Goal: Task Accomplishment & Management: Manage account settings

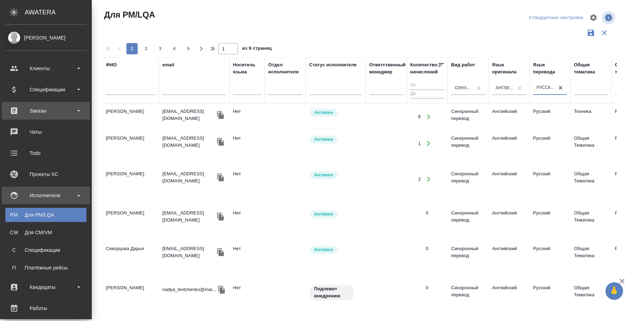
click at [49, 106] on div "Заказы" at bounding box center [45, 111] width 81 height 11
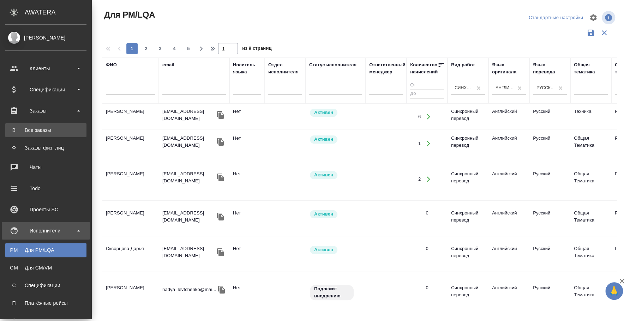
click at [50, 133] on link "В Все заказы" at bounding box center [45, 130] width 81 height 14
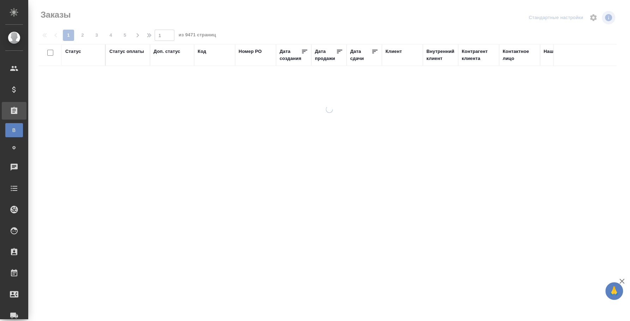
click at [198, 52] on div "Код" at bounding box center [202, 51] width 8 height 7
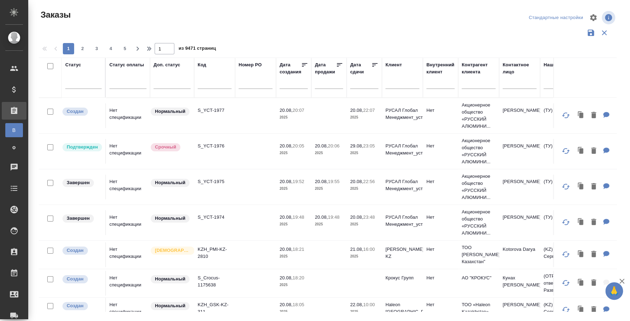
click at [211, 88] on input "text" at bounding box center [215, 84] width 34 height 9
paste input "KZH_HK-416"
type input "KZH_HK-416"
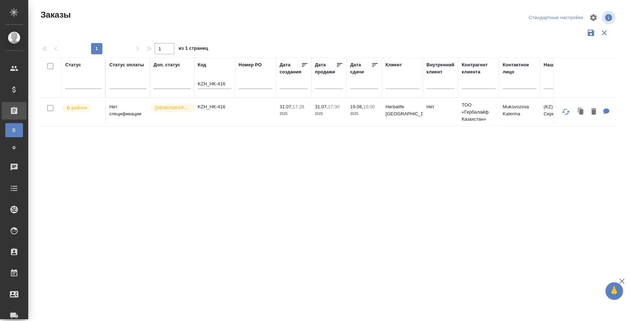
click at [223, 112] on td "KZH_HK-416" at bounding box center [214, 112] width 41 height 25
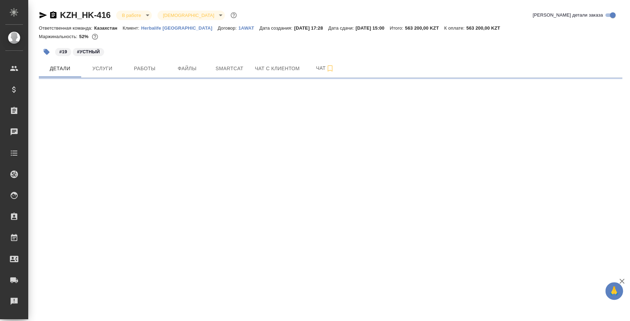
select select "RU"
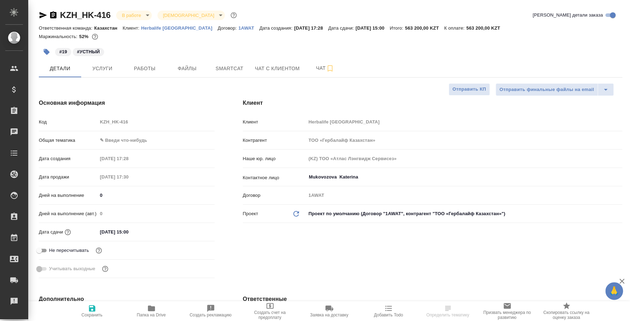
type textarea "x"
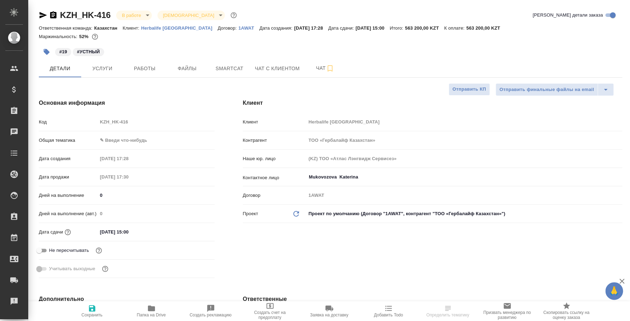
type textarea "x"
click at [151, 65] on span "Работы" at bounding box center [145, 68] width 34 height 9
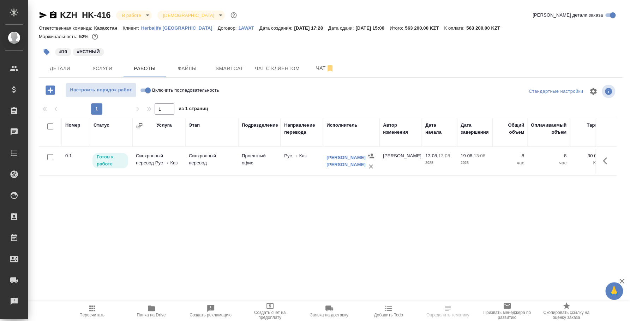
click at [112, 160] on p "Готов к работе" at bounding box center [110, 161] width 27 height 14
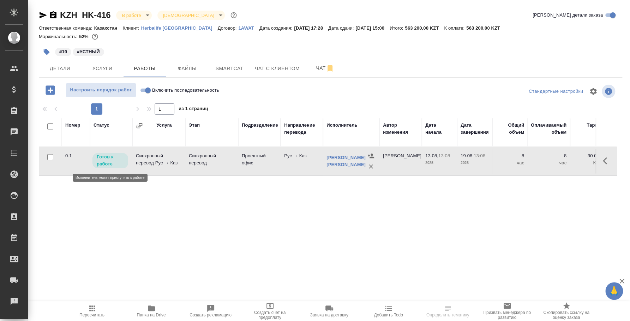
click at [112, 160] on p "Готов к работе" at bounding box center [110, 161] width 27 height 14
click at [44, 16] on icon "button" at bounding box center [43, 15] width 7 height 6
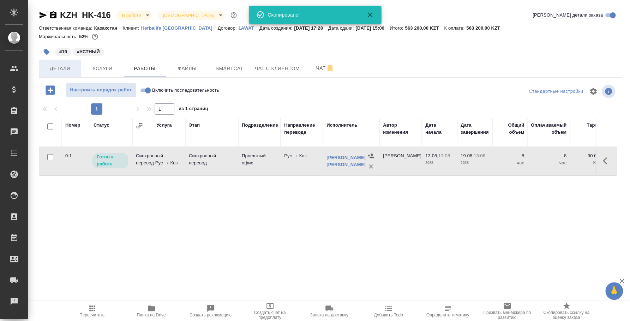
click at [71, 67] on span "Детали" at bounding box center [60, 68] width 34 height 9
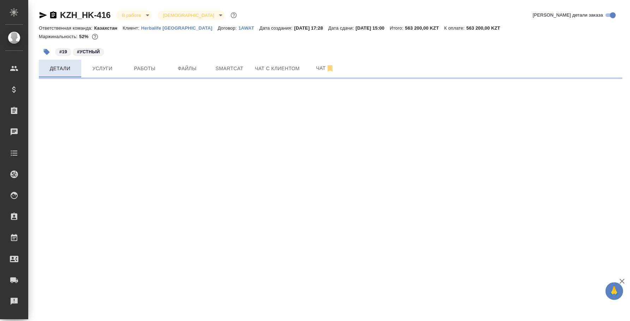
select select "RU"
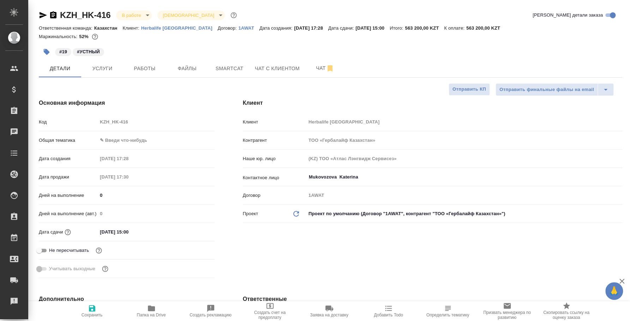
type textarea "x"
click at [113, 61] on button "Услуги" at bounding box center [102, 69] width 42 height 18
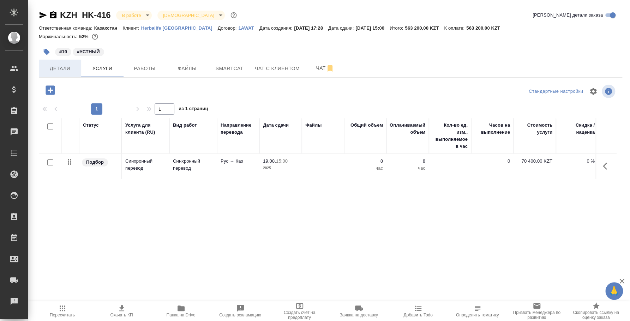
click at [66, 64] on button "Детали" at bounding box center [60, 69] width 42 height 18
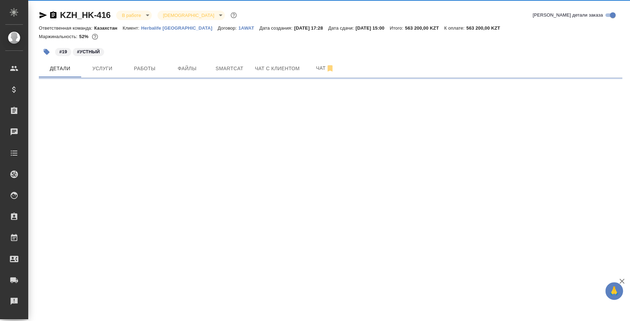
select select "RU"
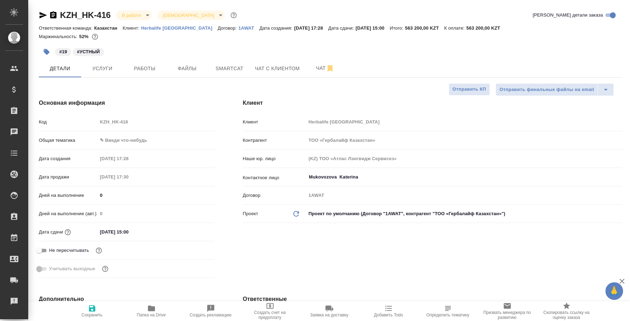
type textarea "x"
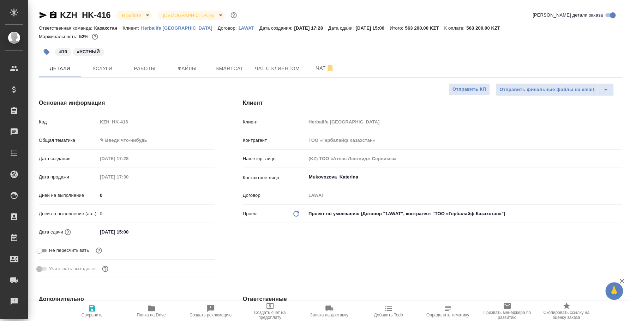
type textarea "x"
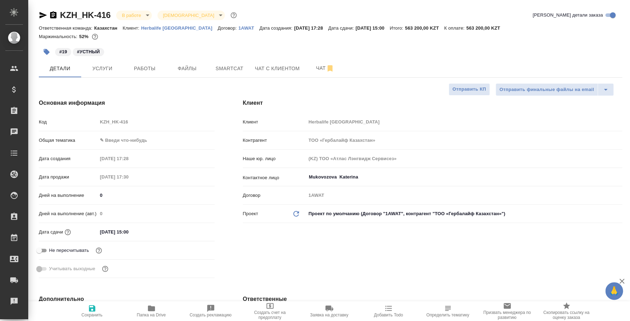
type textarea "x"
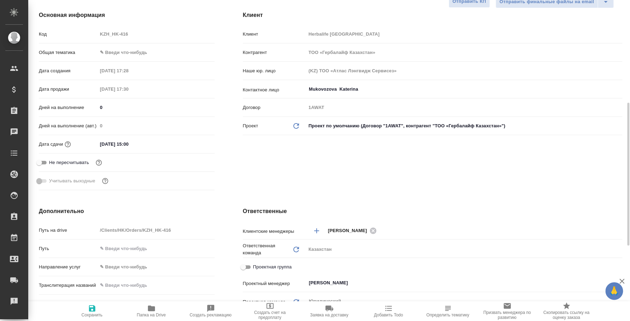
scroll to position [308, 0]
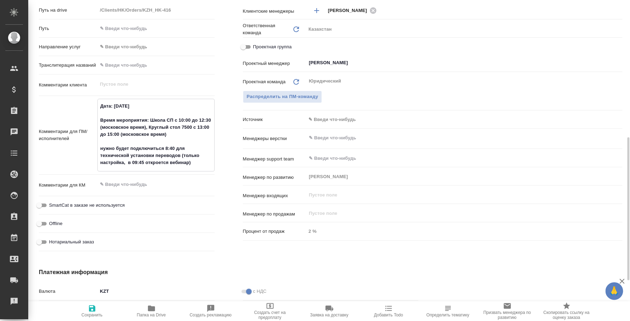
drag, startPoint x: 185, startPoint y: 161, endPoint x: 101, endPoint y: 109, distance: 99.3
click at [101, 109] on textarea "Дата: 19 августа 2025 Время мероприятия: Школа СП с 10:00 до 12:30 (московское …" at bounding box center [156, 134] width 116 height 68
type textarea "x"
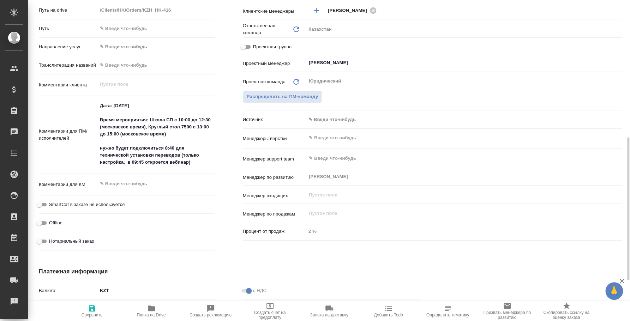
type textarea "x"
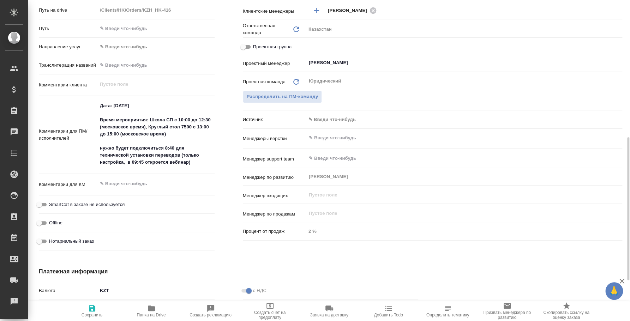
type textarea "x"
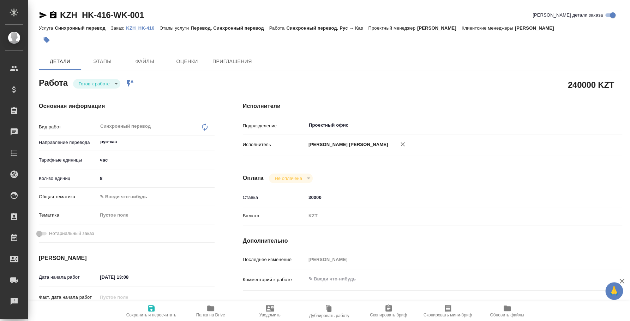
type textarea "x"
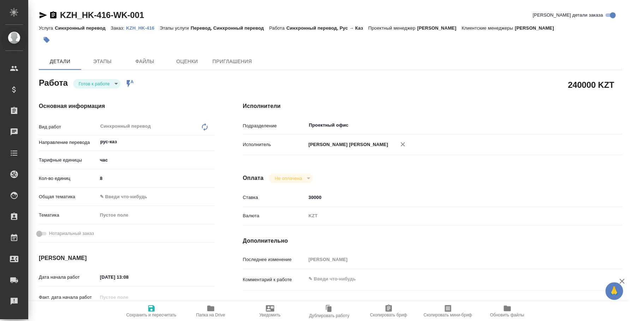
type textarea "x"
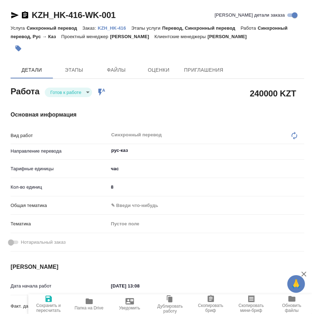
type textarea "x"
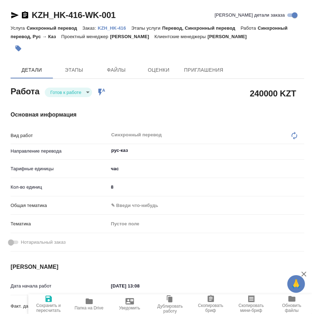
type textarea "x"
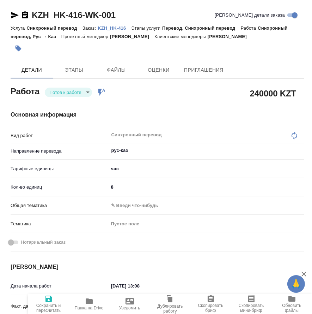
type textarea "x"
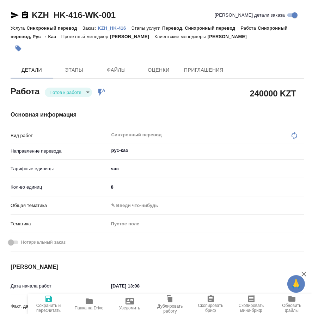
type textarea "x"
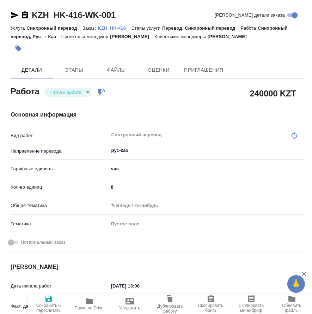
type textarea "x"
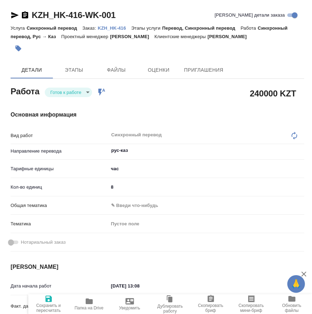
type textarea "x"
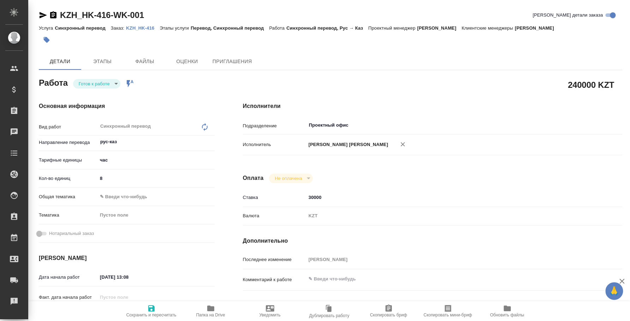
type textarea "x"
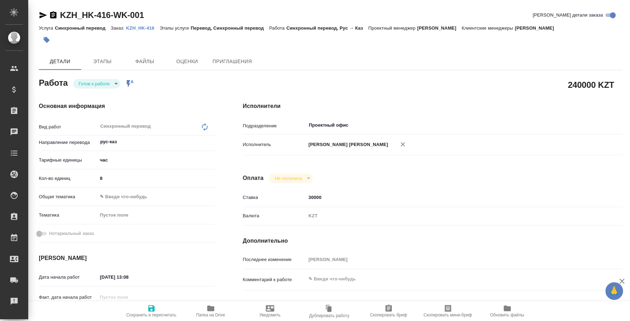
type textarea "x"
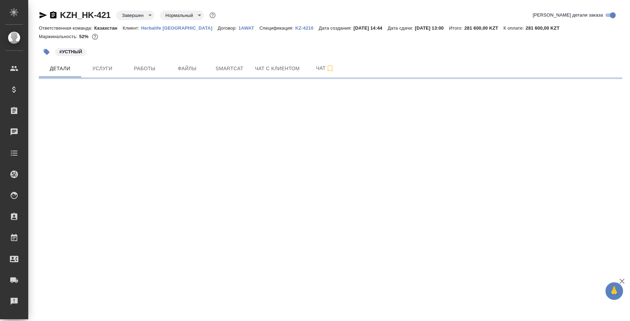
select select "RU"
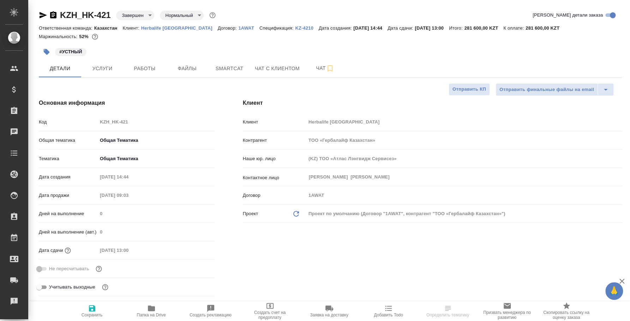
type textarea "x"
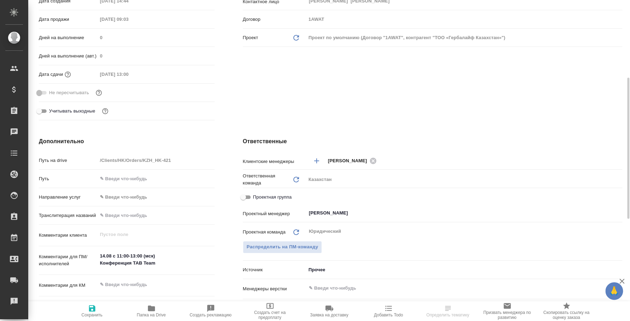
type textarea "x"
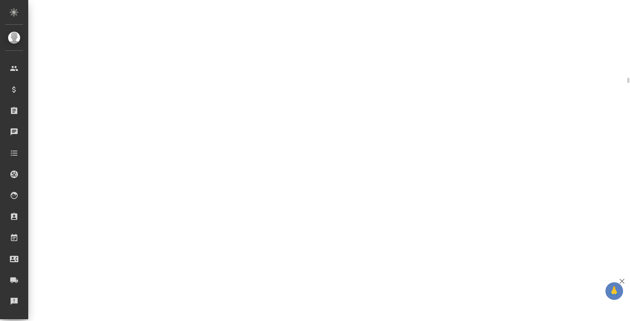
select select "RU"
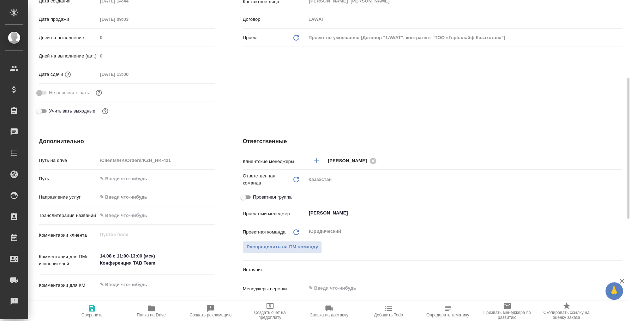
type textarea "x"
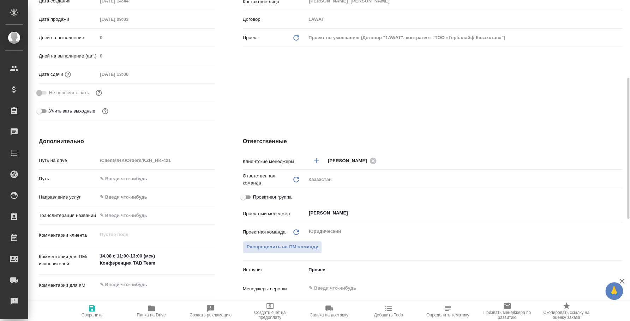
type textarea "x"
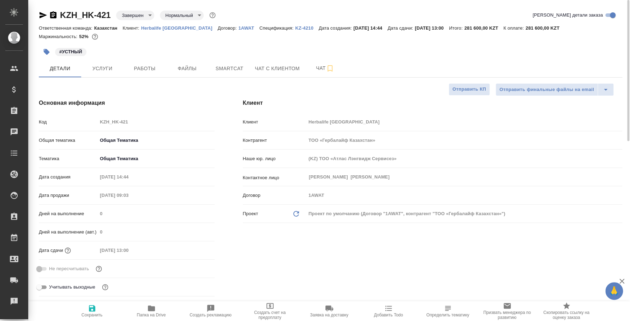
type textarea "x"
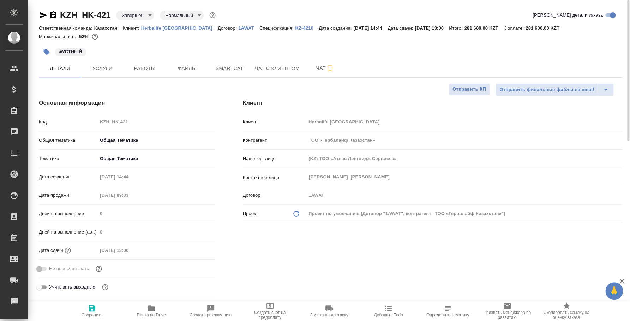
type textarea "x"
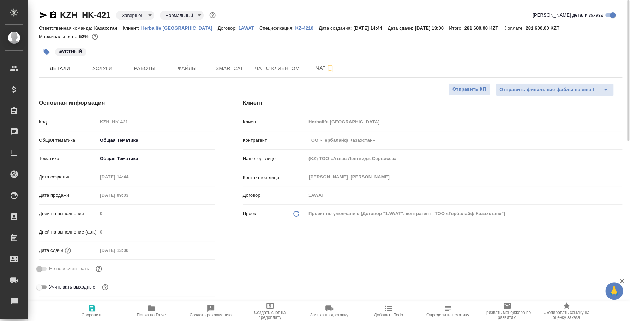
type textarea "x"
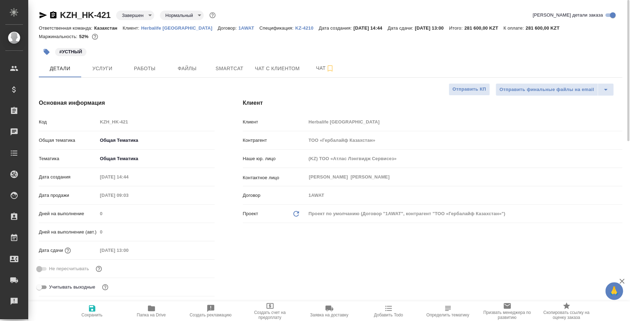
type textarea "x"
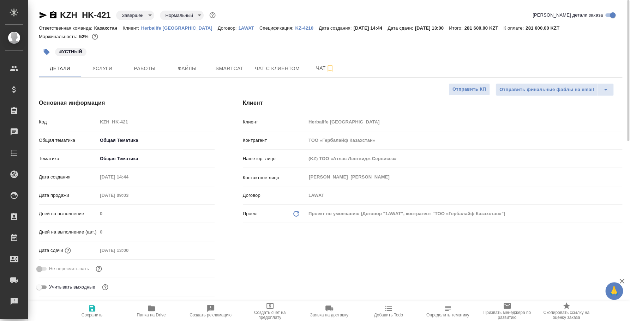
type textarea "x"
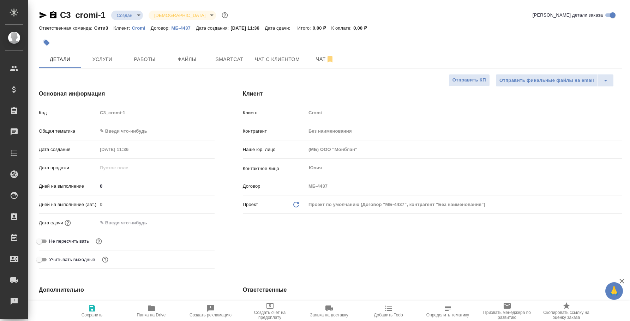
select select "RU"
click at [118, 57] on span "Услуги" at bounding box center [102, 59] width 34 height 9
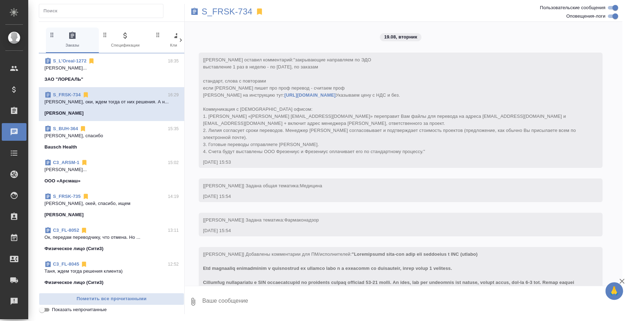
scroll to position [1871, 0]
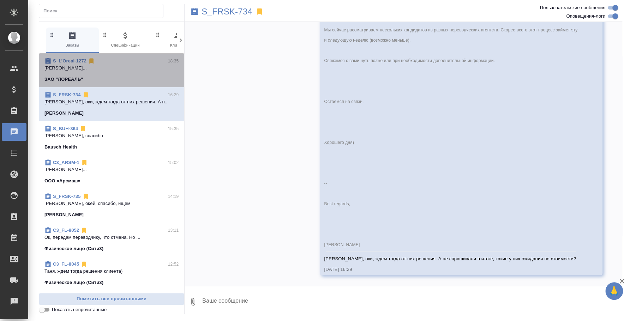
click at [123, 64] on div "S_L’Oreal-1272 18:35" at bounding box center [111, 61] width 134 height 7
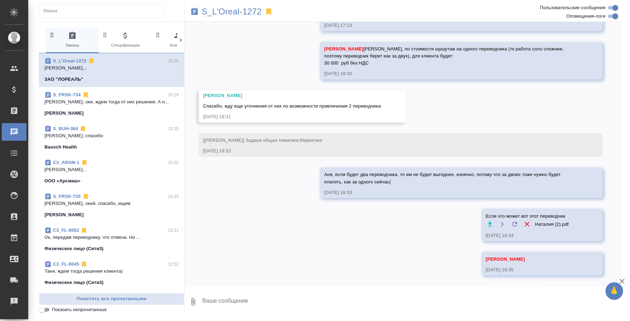
scroll to position [707, 0]
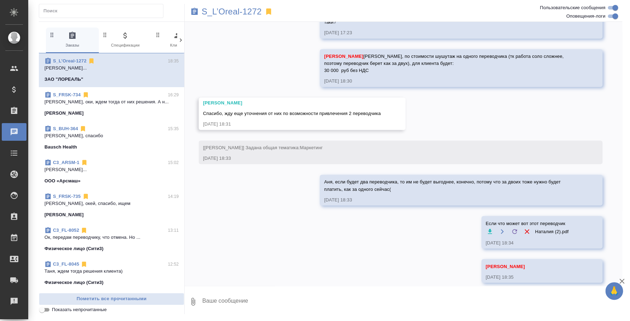
click at [105, 161] on div "C3_ARSM-1 15:02" at bounding box center [111, 162] width 134 height 7
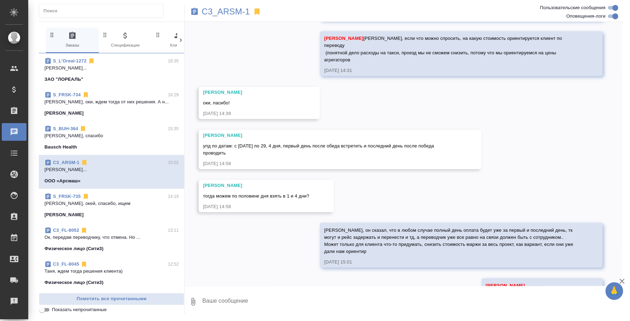
scroll to position [851, 0]
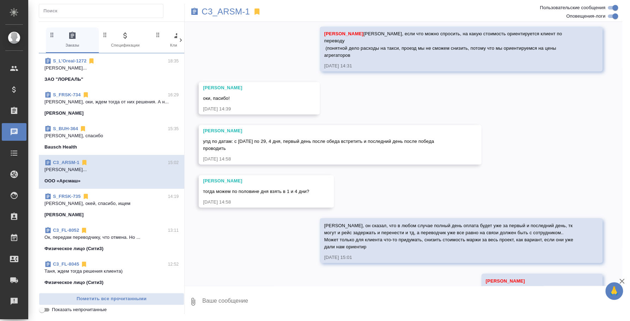
click at [112, 191] on div "S_FRSK-735 14:19 Оля, окей, спасибо, ищем Fresenius Kabi" at bounding box center [111, 206] width 145 height 34
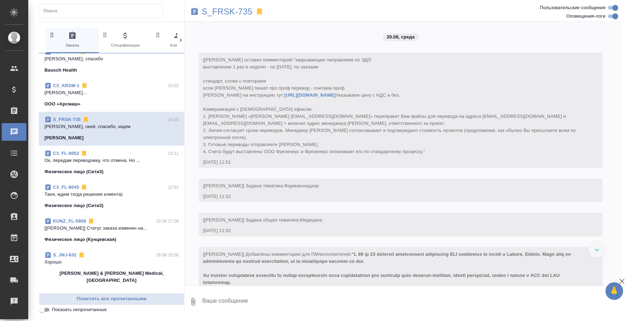
scroll to position [132, 0]
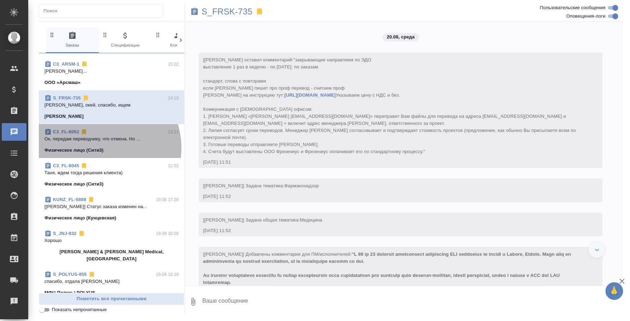
click at [101, 148] on p "Физическое лицо (Сити3)" at bounding box center [73, 150] width 59 height 7
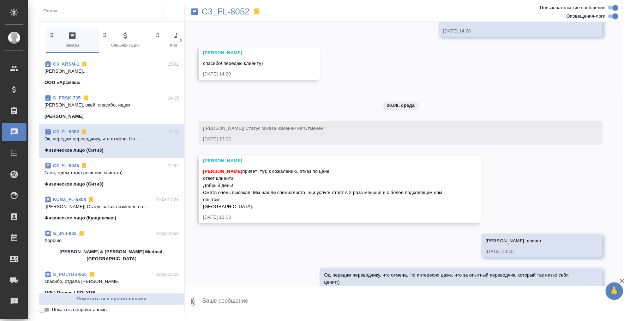
scroll to position [485, 0]
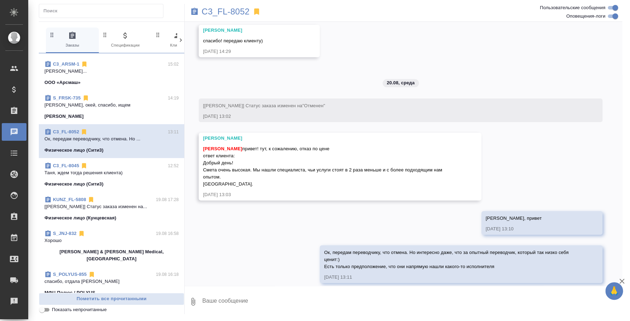
click at [256, 161] on span "Федотова Ирина привет! тут, к сожалению, отказ по цене ответ клиента: Добрый де…" at bounding box center [323, 166] width 241 height 41
drag, startPoint x: 256, startPoint y: 161, endPoint x: 256, endPoint y: 166, distance: 5.0
click at [258, 166] on div "Федотова Ирина привет! тут, к сожалению, отказ по цене ответ клиента: Добрый де…" at bounding box center [330, 166] width 254 height 44
drag, startPoint x: 253, startPoint y: 161, endPoint x: 260, endPoint y: 167, distance: 8.7
click at [260, 167] on div "Федотова Ирина привет! тут, к сожалению, отказ по цене ответ клиента: Добрый де…" at bounding box center [330, 166] width 254 height 44
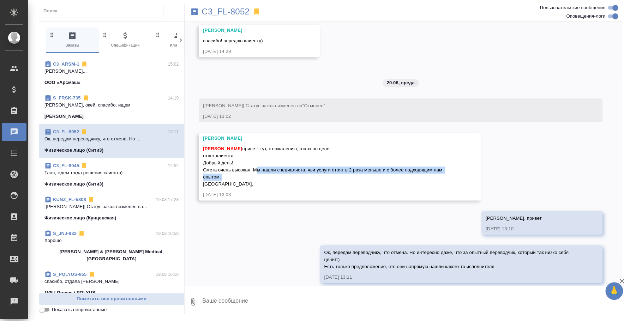
copy span "Мы нашли специалиста, чьи услуги стоят в 2 раза меньше и с более подходящим нам…"
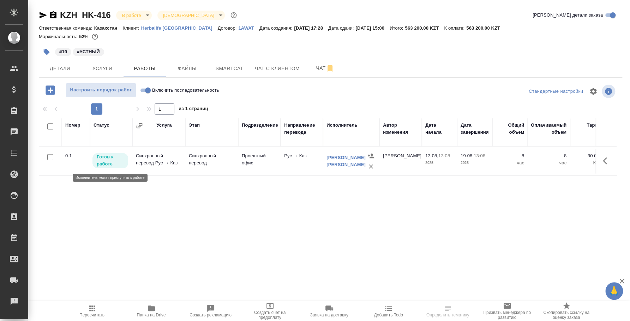
click at [118, 156] on p "Готов к работе" at bounding box center [110, 161] width 27 height 14
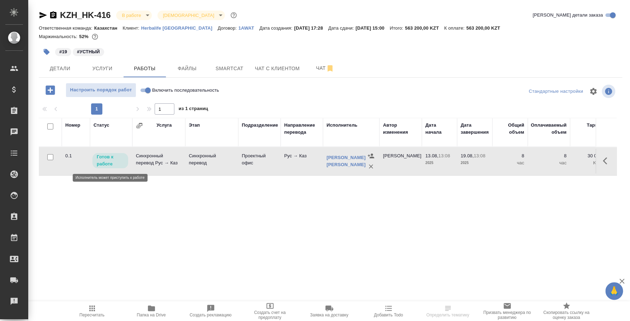
click at [118, 156] on p "Готов к работе" at bounding box center [110, 161] width 27 height 14
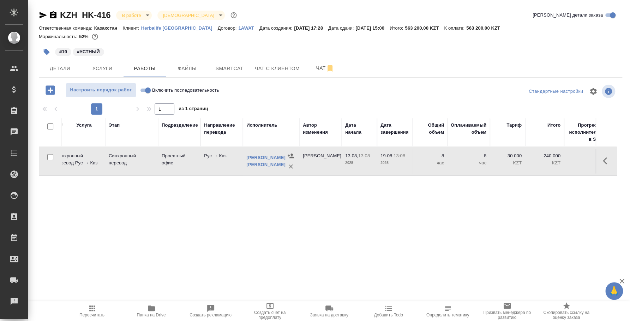
scroll to position [0, 82]
drag, startPoint x: 440, startPoint y: 277, endPoint x: 500, endPoint y: 269, distance: 60.2
click at [500, 269] on div "KZH_HK-416 В работе inProgress Святая троица holyTrinity Кратко детали заказа О…" at bounding box center [330, 147] width 591 height 295
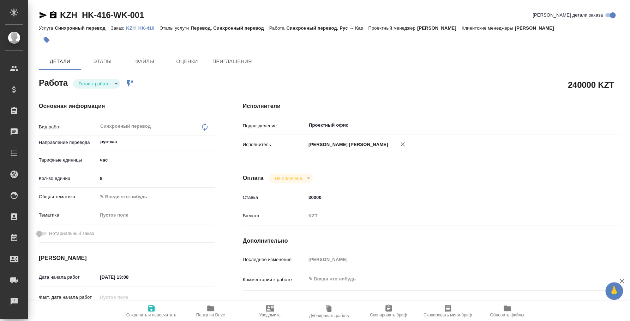
type textarea "x"
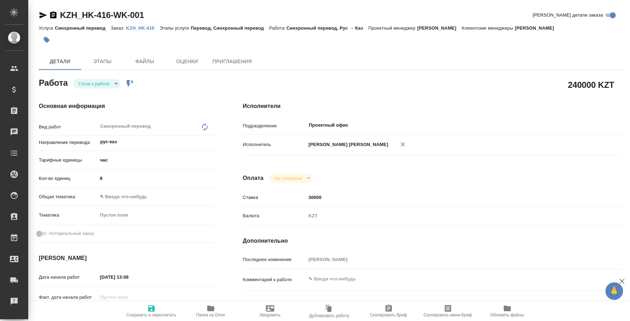
type textarea "x"
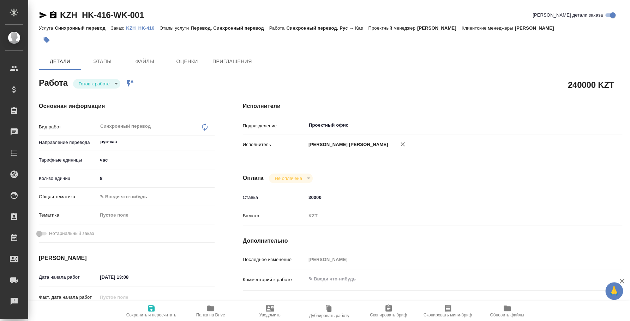
type textarea "x"
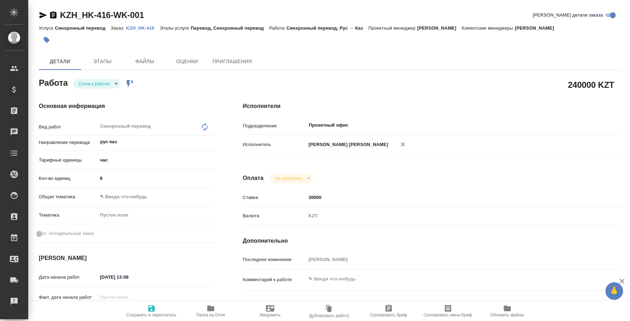
type textarea "x"
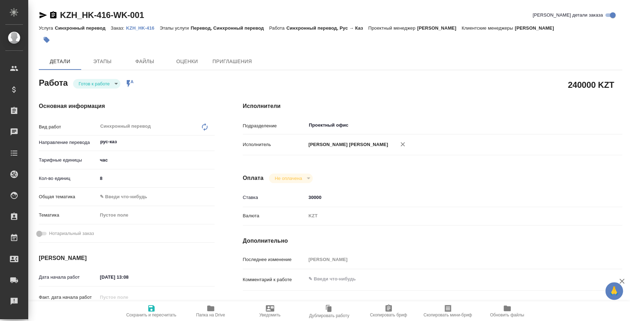
click at [111, 83] on body "🙏 .cls-1 fill:#fff; AWATERA [PERSON_NAME] Спецификации Заказы Чаты Todo Проекты…" at bounding box center [315, 160] width 630 height 321
type textarea "x"
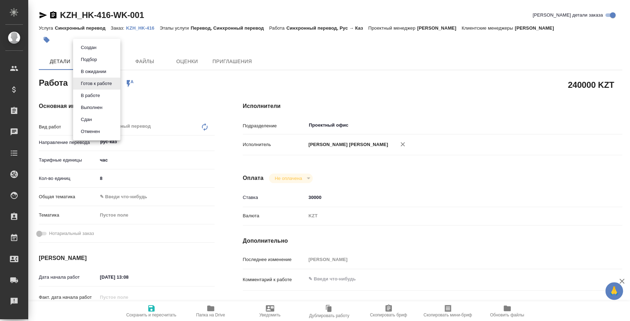
type textarea "x"
click at [99, 119] on li "Сдан" at bounding box center [96, 120] width 47 height 12
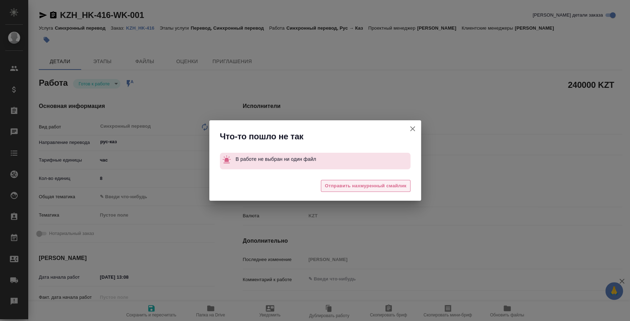
type textarea "x"
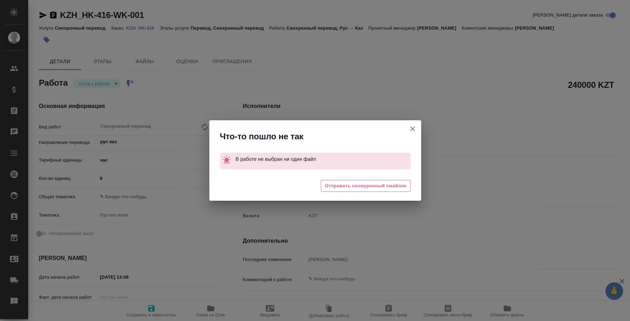
type textarea "x"
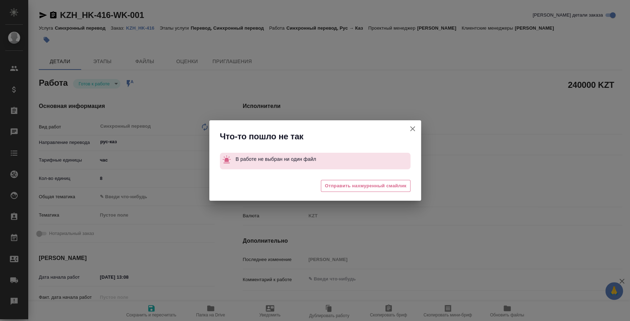
click at [416, 129] on button "[PERSON_NAME] детали заказа" at bounding box center [412, 128] width 17 height 17
type textarea "x"
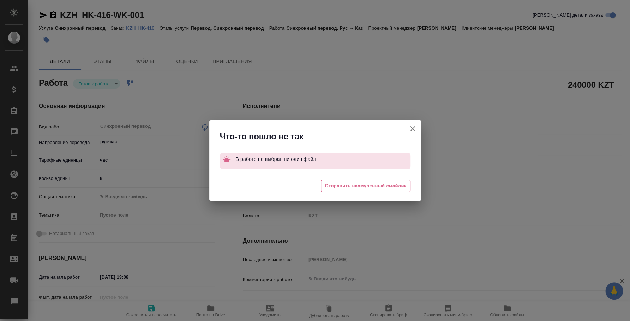
type textarea "x"
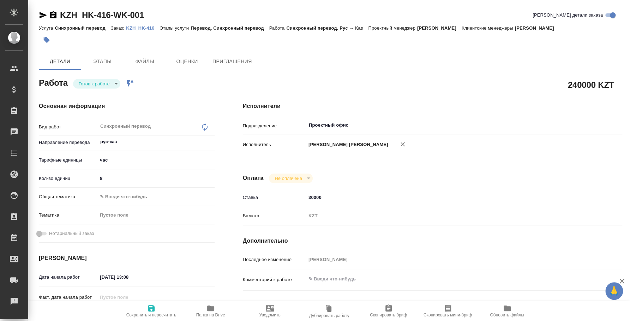
click at [146, 28] on p "KZH_HK-416" at bounding box center [143, 27] width 34 height 5
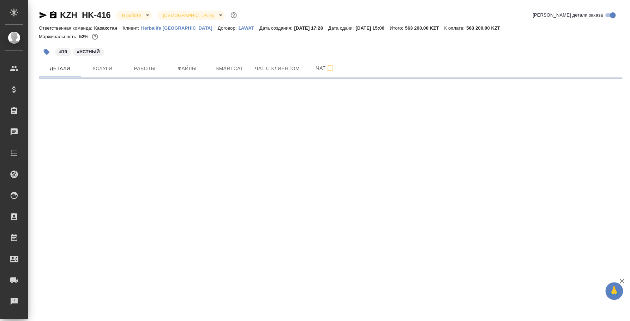
select select "RU"
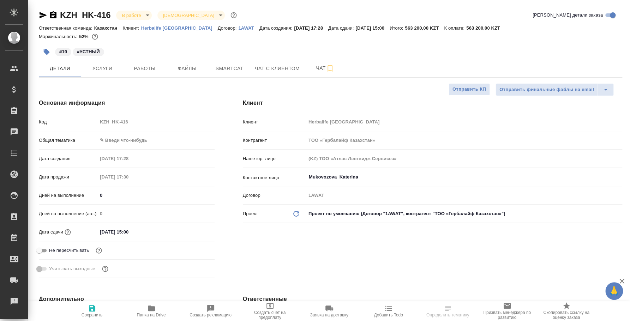
type textarea "x"
click at [113, 70] on span "Услуги" at bounding box center [102, 68] width 34 height 9
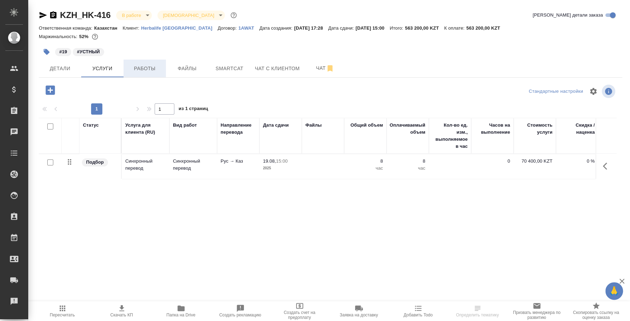
click at [142, 71] on span "Работы" at bounding box center [145, 68] width 34 height 9
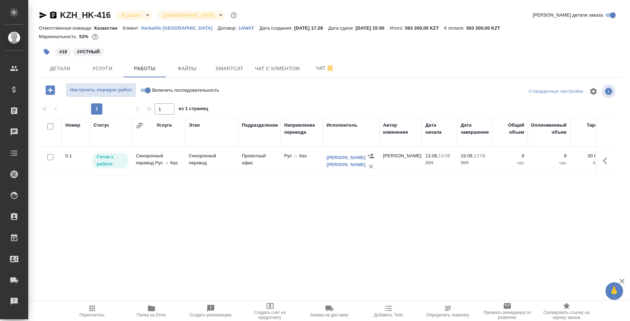
click at [143, 90] on input "Включить последовательность" at bounding box center [147, 90] width 25 height 8
checkbox input "true"
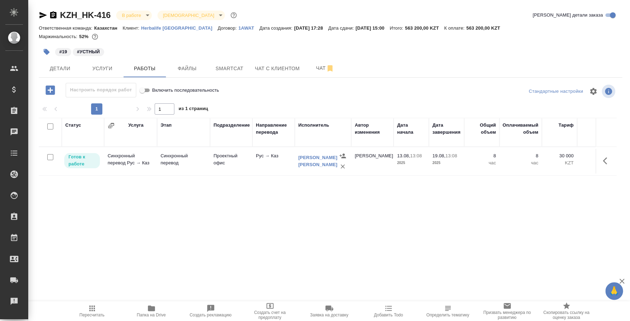
click at [83, 150] on td "Готов к работе" at bounding box center [83, 161] width 42 height 25
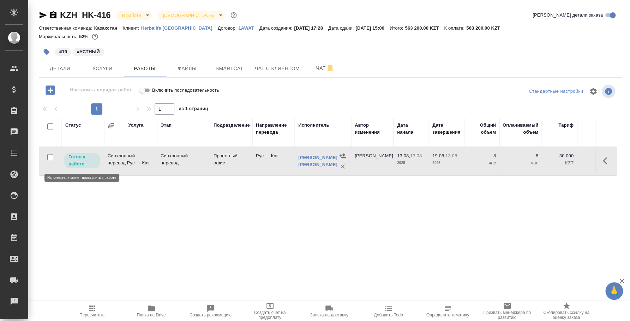
click at [84, 159] on p "Готов к работе" at bounding box center [81, 161] width 27 height 14
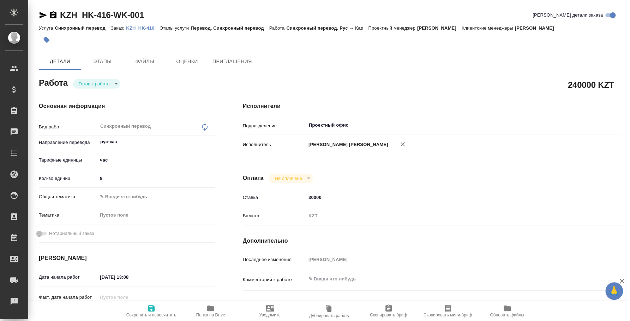
type textarea "x"
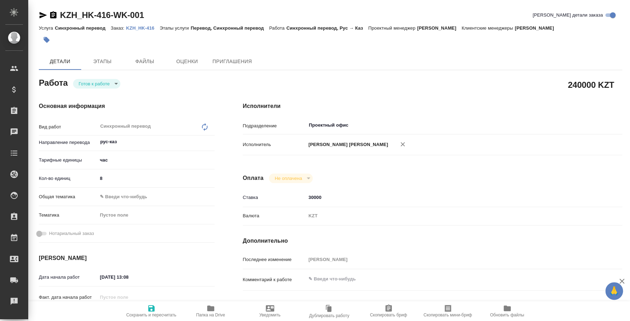
type textarea "x"
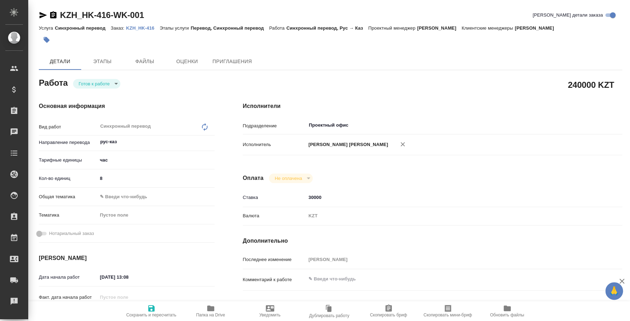
type textarea "x"
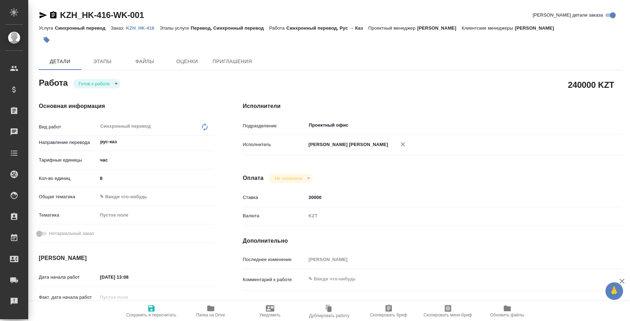
type textarea "x"
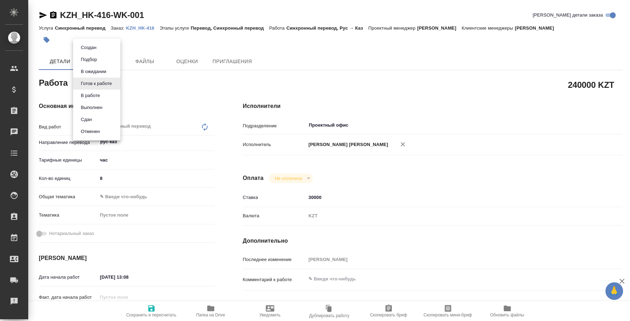
click at [102, 87] on body "🙏 .cls-1 fill:#fff; AWATERA [PERSON_NAME] Спецификации Заказы Чаты Todo Проекты…" at bounding box center [315, 160] width 630 height 321
type textarea "x"
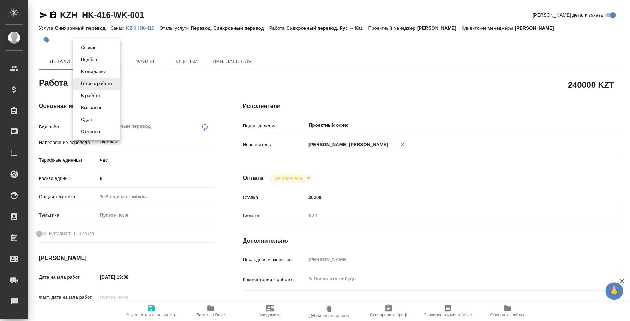
type textarea "x"
click at [96, 119] on li "Сдан" at bounding box center [96, 120] width 47 height 12
type textarea "x"
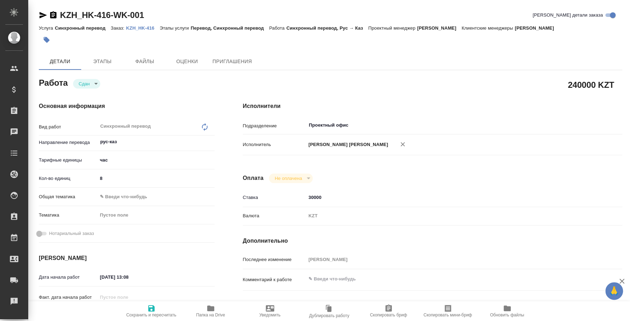
type textarea "x"
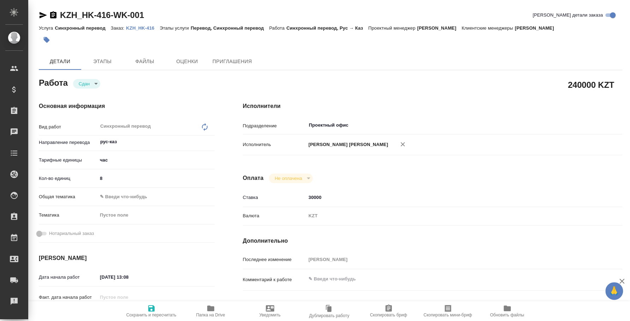
type textarea "x"
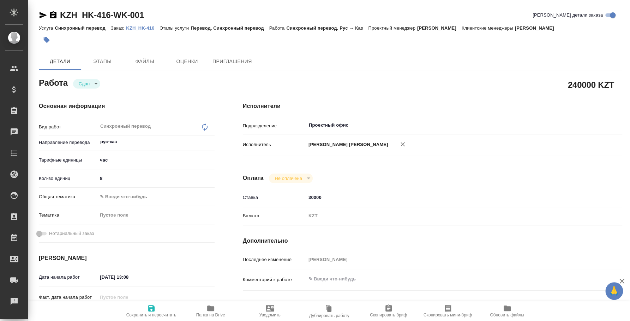
type textarea "x"
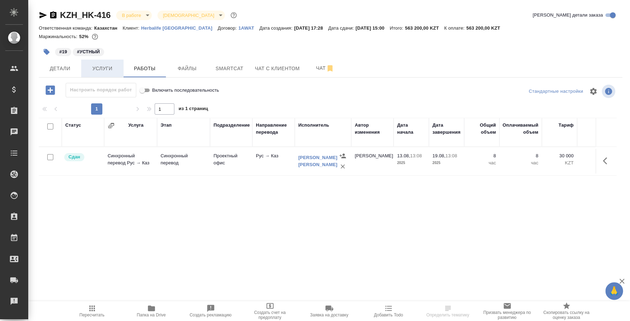
click at [85, 65] on span "Услуги" at bounding box center [102, 68] width 34 height 9
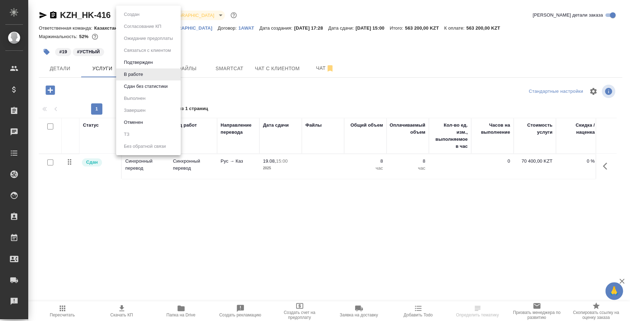
click at [145, 15] on body "🙏 .cls-1 fill:#fff; AWATERA Fedotova Irina Клиенты Спецификации Заказы 0 Чаты T…" at bounding box center [315, 160] width 630 height 321
click at [140, 84] on button "Сдан без статистики" at bounding box center [146, 87] width 48 height 8
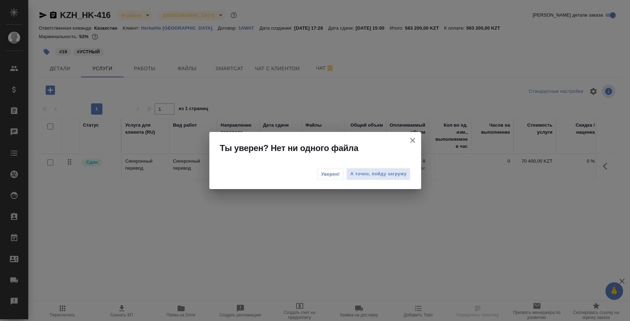
click at [336, 178] on button "Уверен!" at bounding box center [330, 174] width 26 height 11
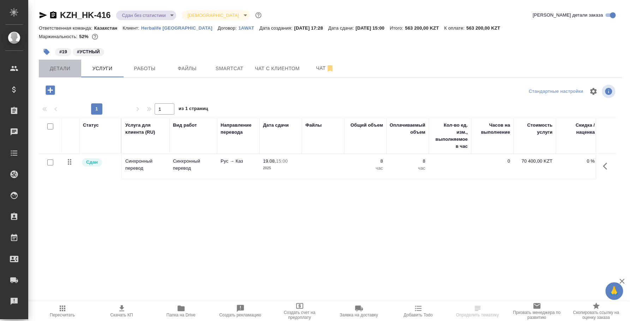
click at [68, 71] on span "Детали" at bounding box center [60, 68] width 34 height 9
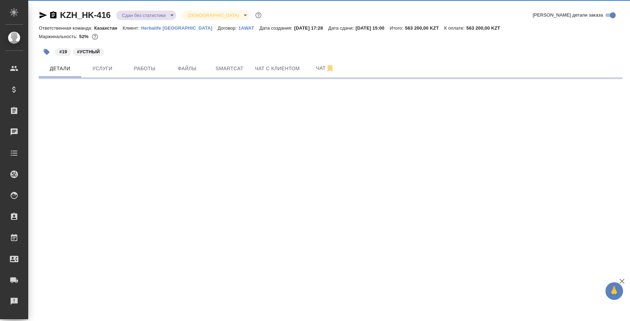
select select "RU"
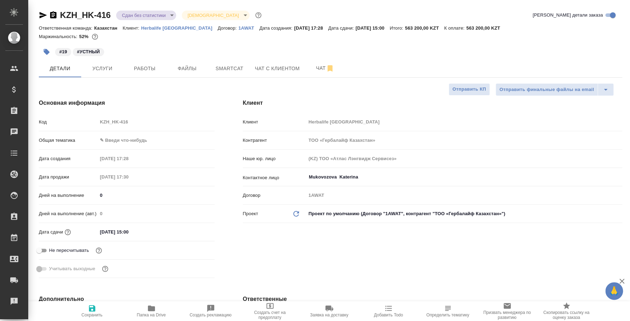
type textarea "x"
click at [128, 140] on body "🙏 .cls-1 fill:#fff; AWATERA Fedotova Irina Клиенты Спецификации Заказы 0 Чаты T…" at bounding box center [315, 160] width 630 height 321
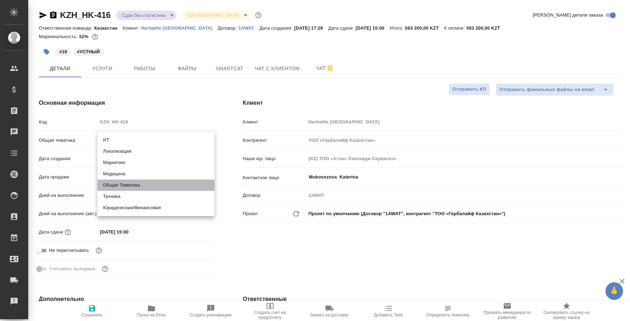
click at [120, 183] on li "Общая Тематика" at bounding box center [155, 185] width 117 height 11
type input "obtem"
type textarea "x"
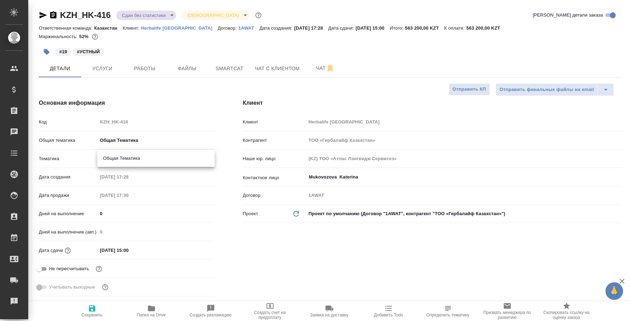
click at [118, 154] on body "🙏 .cls-1 fill:#fff; AWATERA Fedotova Irina Клиенты Спецификации Заказы 0 Чаты T…" at bounding box center [315, 160] width 630 height 321
click at [115, 158] on li "Общая Тематика" at bounding box center [155, 158] width 117 height 11
type textarea "x"
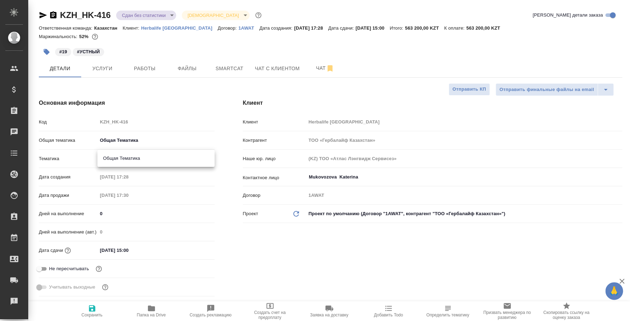
type input "6012b1ca196b0e5c9229a120"
click at [90, 313] on span "Сохранить" at bounding box center [92, 315] width 21 height 5
type textarea "x"
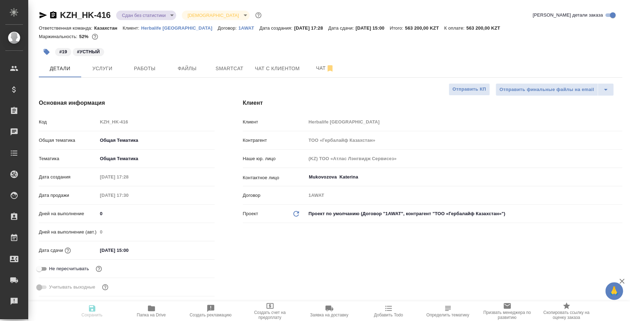
type textarea "x"
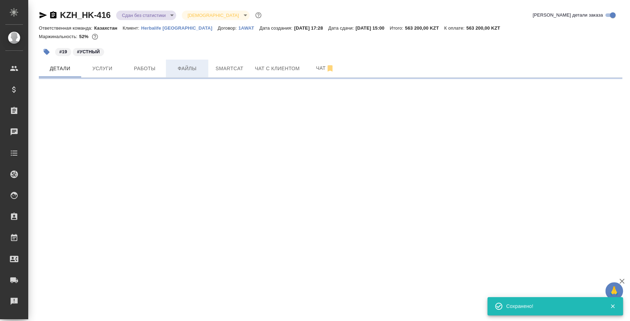
select select "RU"
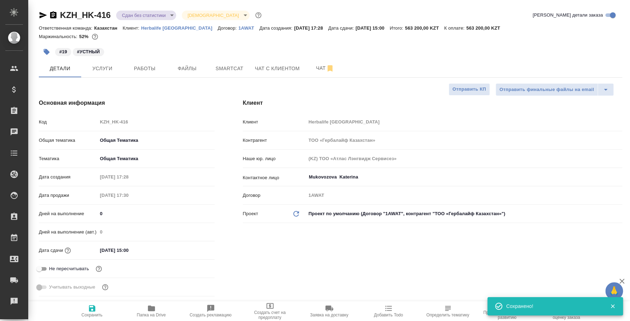
type textarea "x"
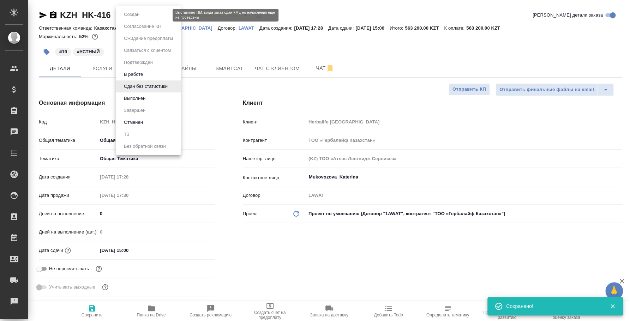
click at [151, 17] on body "🙏 .cls-1 fill:#fff; AWATERA Fedotova Irina Клиенты Спецификации Заказы 0 Чаты T…" at bounding box center [315, 160] width 630 height 321
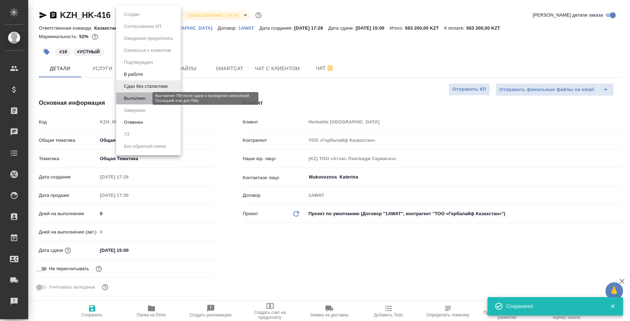
click at [144, 96] on button "Выполнен" at bounding box center [135, 99] width 26 height 8
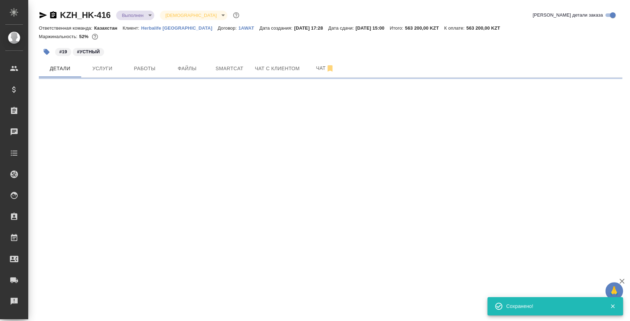
select select "RU"
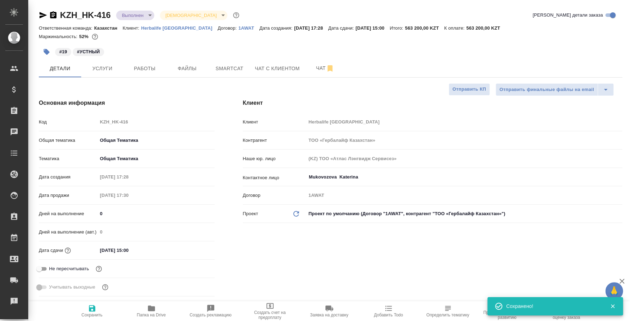
type textarea "x"
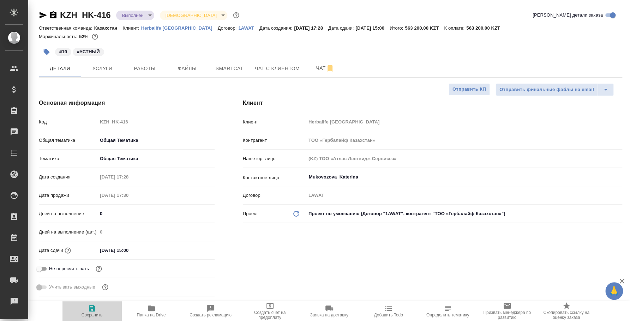
click at [98, 312] on span "Сохранить" at bounding box center [92, 310] width 51 height 13
type textarea "x"
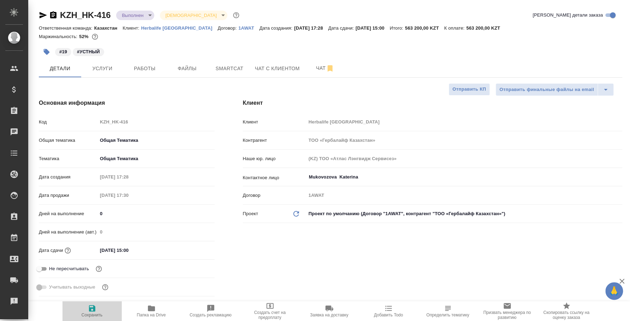
type textarea "x"
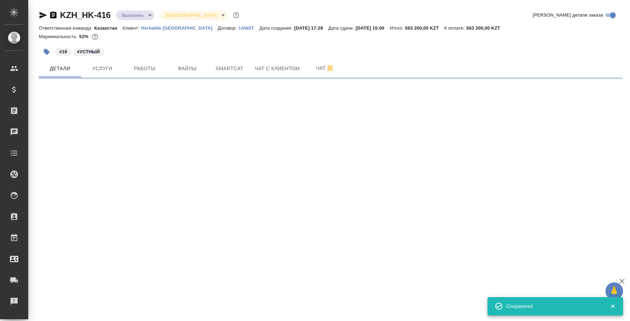
select select "RU"
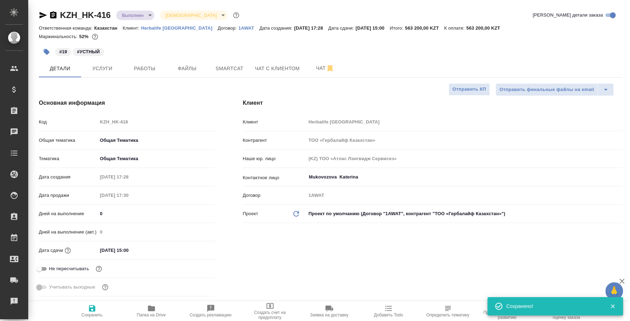
type textarea "x"
click at [114, 71] on span "Услуги" at bounding box center [102, 68] width 34 height 9
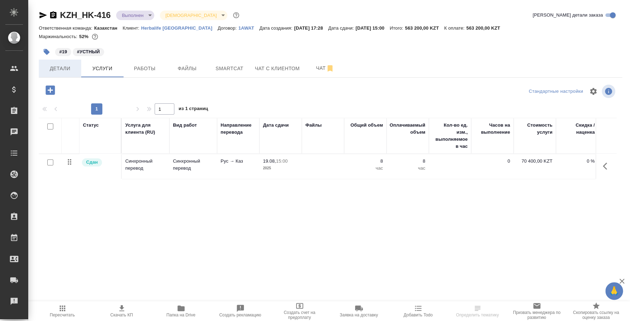
click at [67, 68] on span "Детали" at bounding box center [60, 68] width 34 height 9
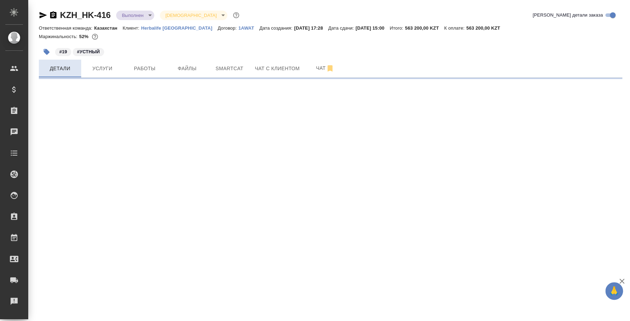
select select "RU"
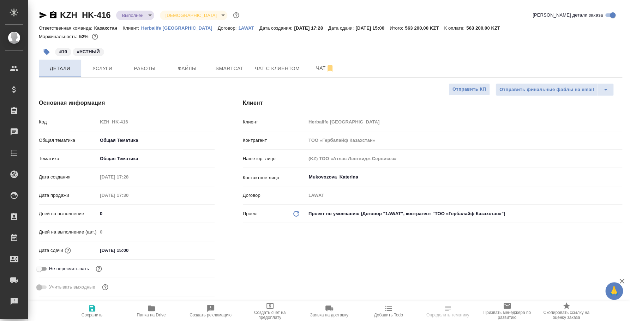
type textarea "x"
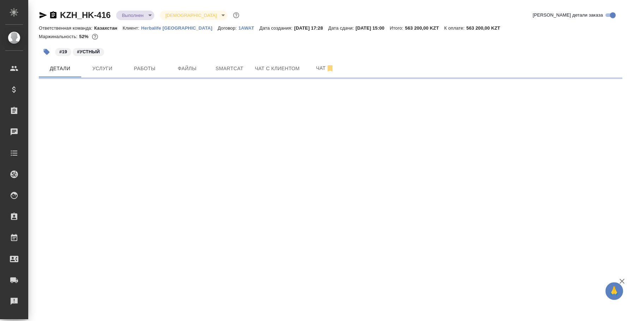
select select "RU"
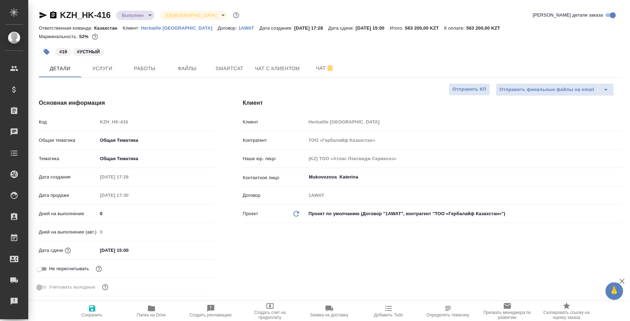
type textarea "x"
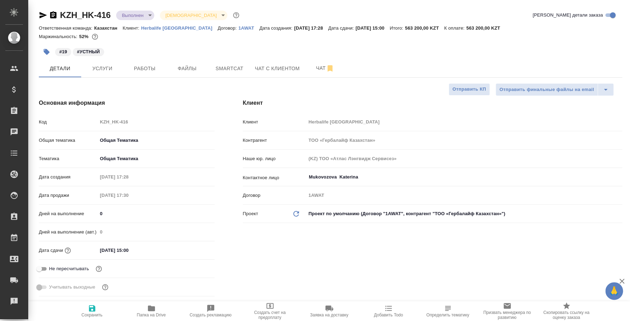
type textarea "x"
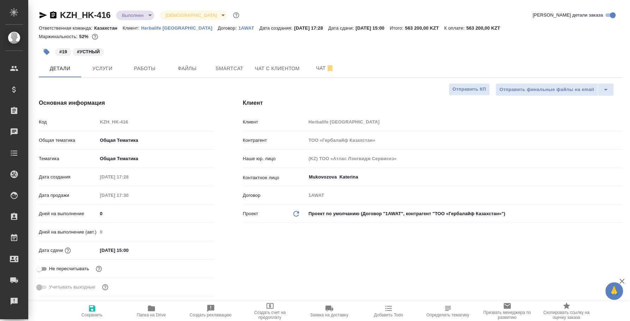
type textarea "x"
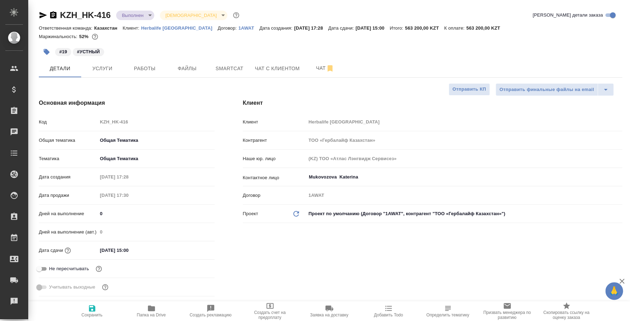
type textarea "x"
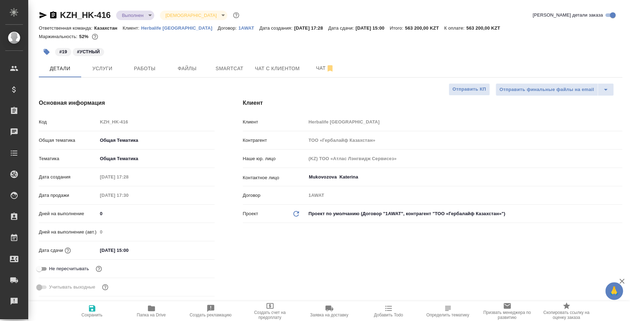
type textarea "x"
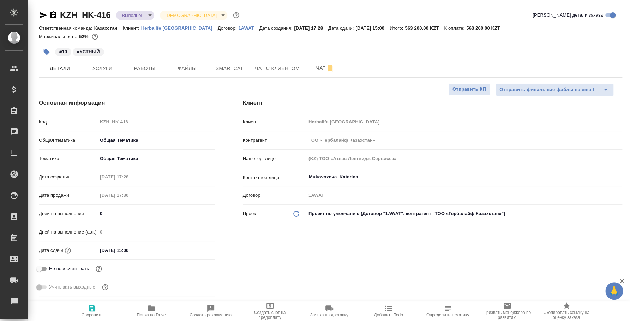
type textarea "x"
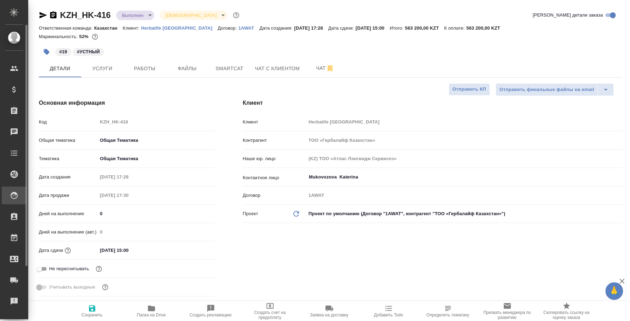
type textarea "x"
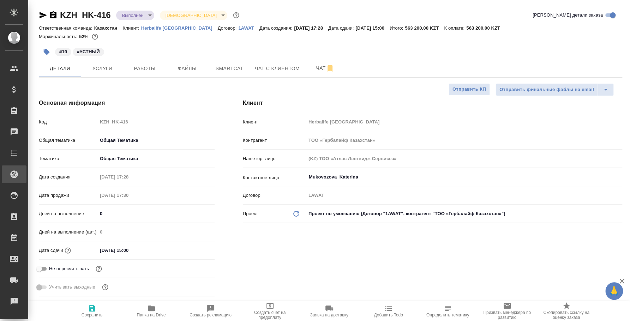
type textarea "x"
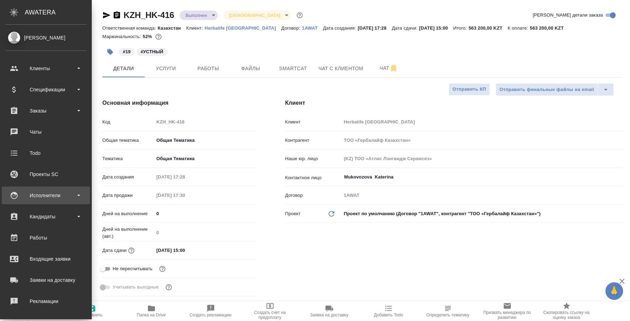
click at [36, 194] on div "Исполнители" at bounding box center [45, 195] width 81 height 11
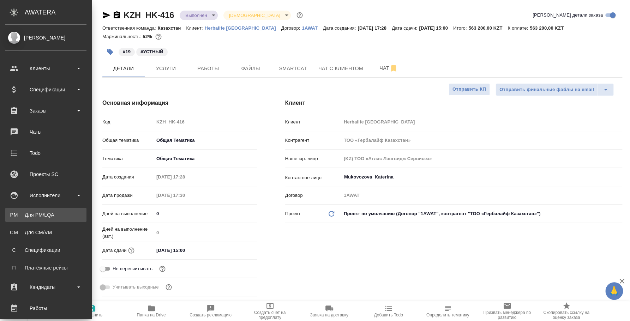
click at [46, 209] on link "PM Для PM/LQA" at bounding box center [45, 215] width 81 height 14
type textarea "x"
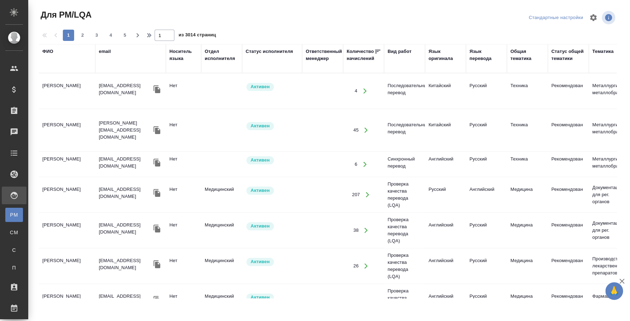
click at [401, 52] on div "Вид работ" at bounding box center [400, 51] width 24 height 7
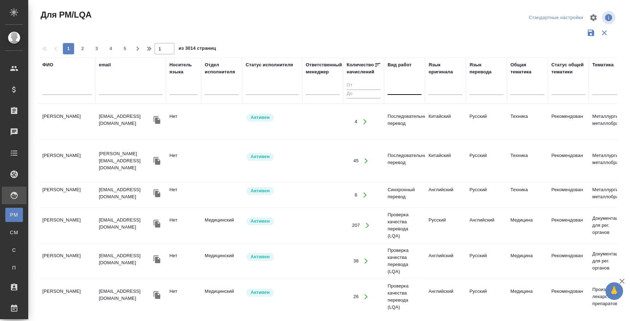
click at [411, 91] on div at bounding box center [405, 88] width 34 height 10
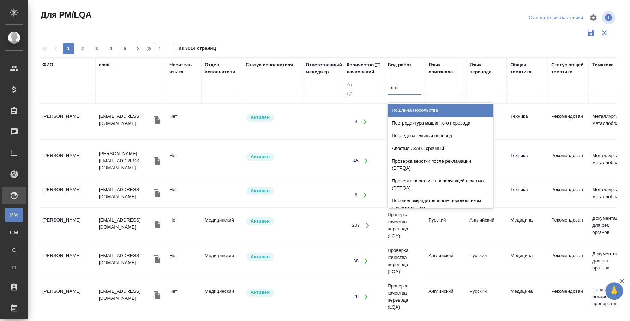
type input "посл"
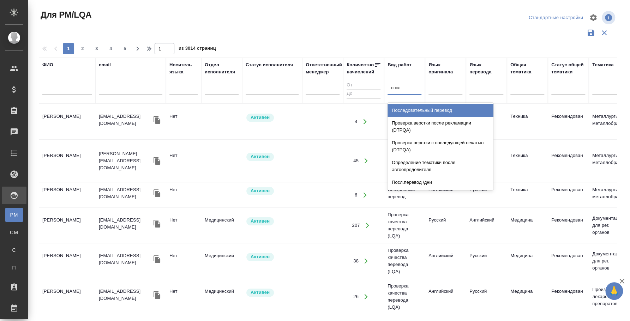
click at [420, 106] on div "Последовательный перевод" at bounding box center [441, 110] width 106 height 13
click at [453, 89] on div at bounding box center [445, 88] width 34 height 10
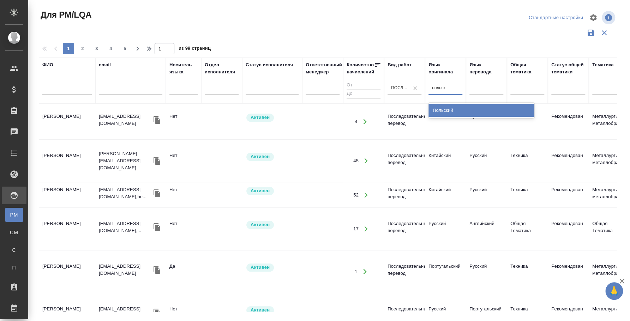
type input "польски"
click at [450, 111] on div "Польский" at bounding box center [481, 110] width 106 height 13
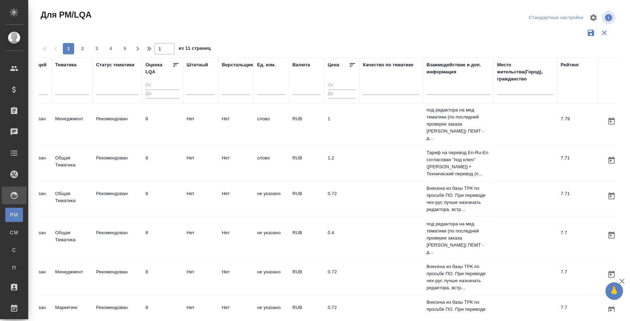
scroll to position [44, 552]
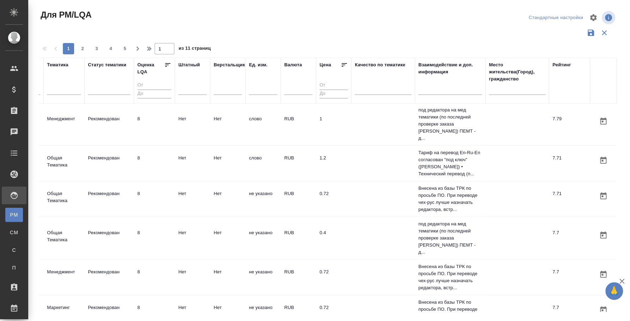
click at [521, 90] on input "text" at bounding box center [517, 90] width 56 height 9
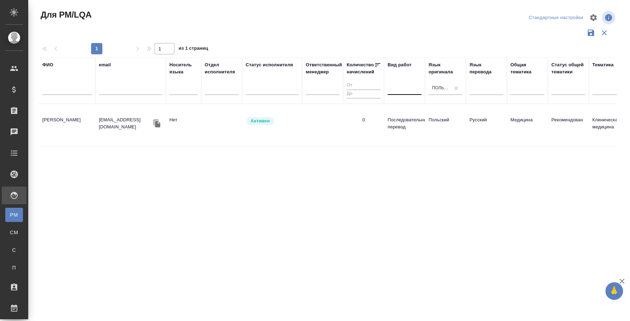
scroll to position [0, 545]
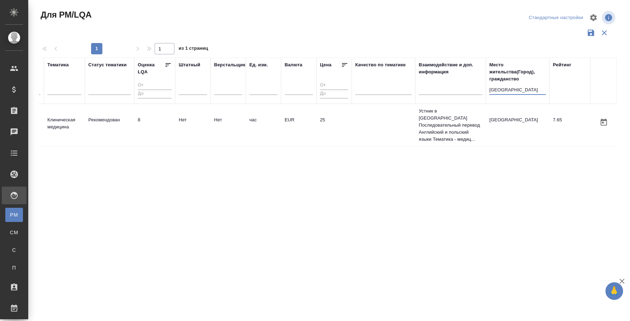
click at [492, 94] on input "варшава" at bounding box center [517, 90] width 56 height 9
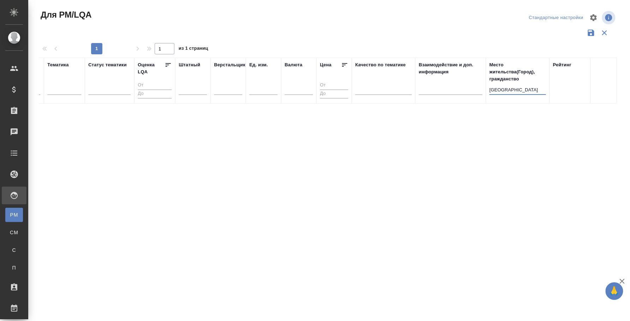
click at [502, 90] on input "польша" at bounding box center [517, 90] width 56 height 9
type input "отава"
drag, startPoint x: 505, startPoint y: 88, endPoint x: 496, endPoint y: 87, distance: 9.3
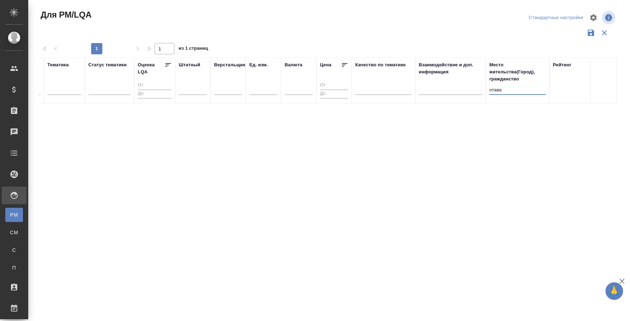
click at [484, 88] on tr "ФИО email Носитель языка Отдел исполнителя Статус исполнителя Ответственный мен…" at bounding box center [55, 81] width 1123 height 46
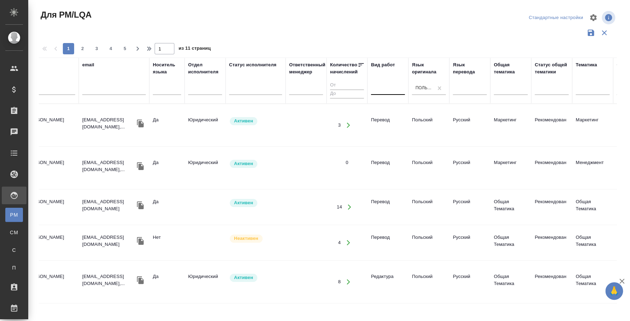
scroll to position [0, 0]
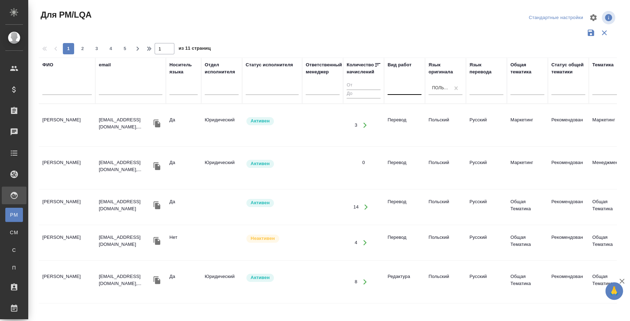
click at [59, 123] on td "[PERSON_NAME]" at bounding box center [67, 125] width 56 height 25
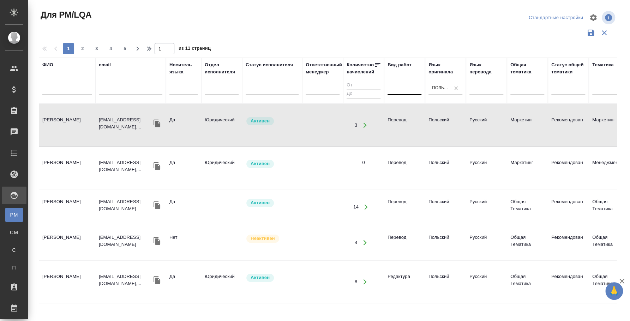
click at [54, 138] on td "Карпенок Станислав Эдуардович" at bounding box center [67, 125] width 56 height 25
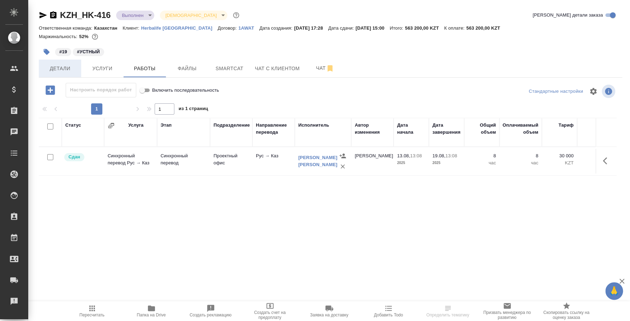
click at [60, 65] on span "Детали" at bounding box center [60, 68] width 34 height 9
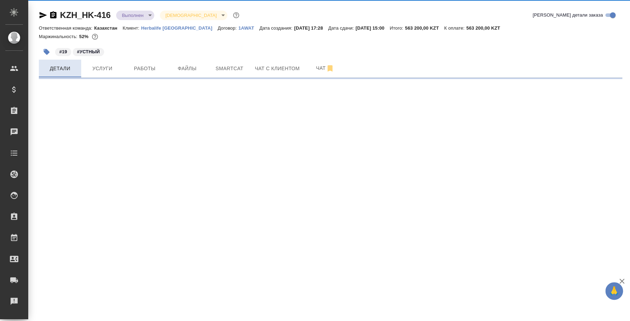
select select "RU"
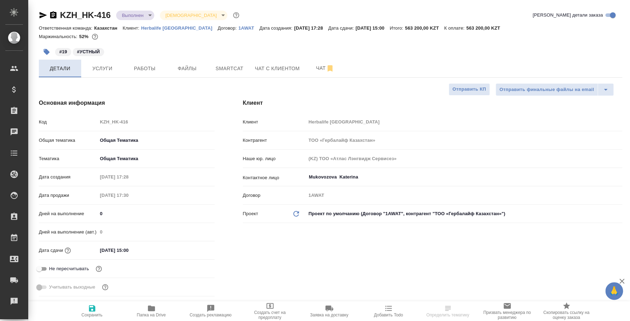
type textarea "x"
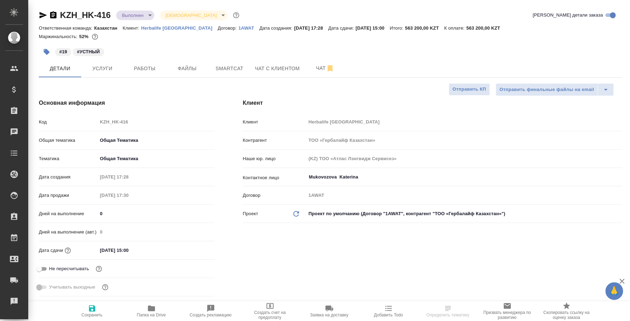
type textarea "x"
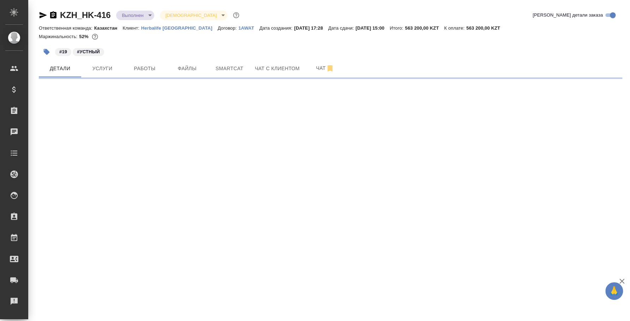
select select "RU"
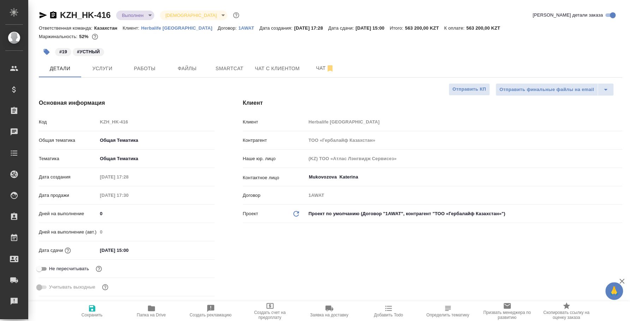
type textarea "x"
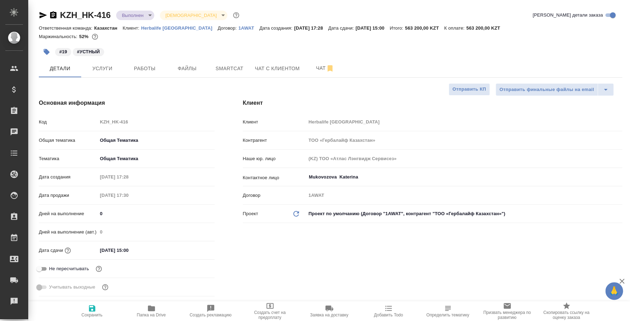
type textarea "x"
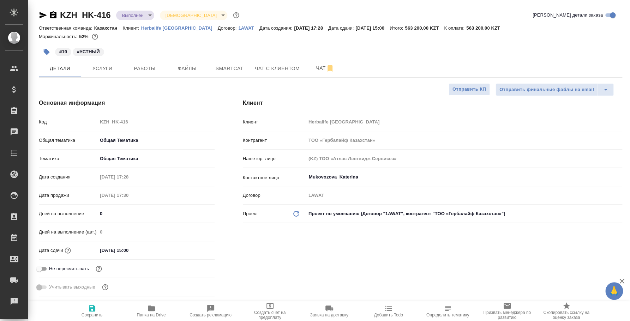
type textarea "x"
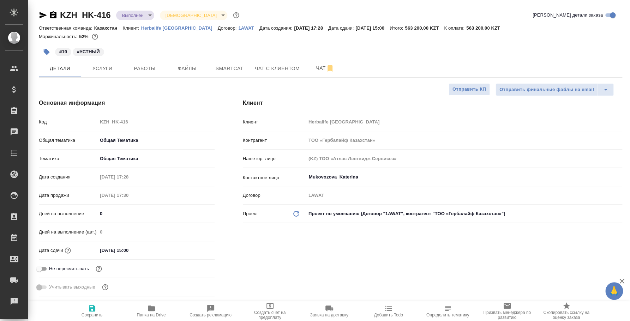
type textarea "x"
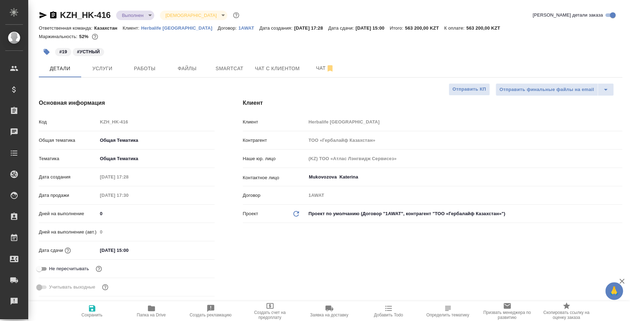
type textarea "x"
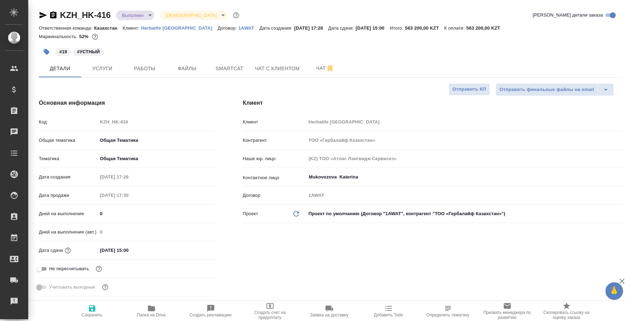
type textarea "x"
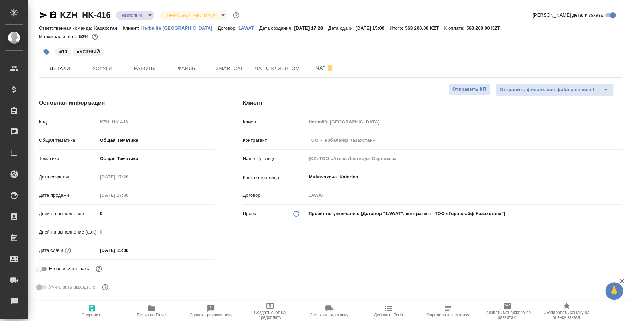
type textarea "x"
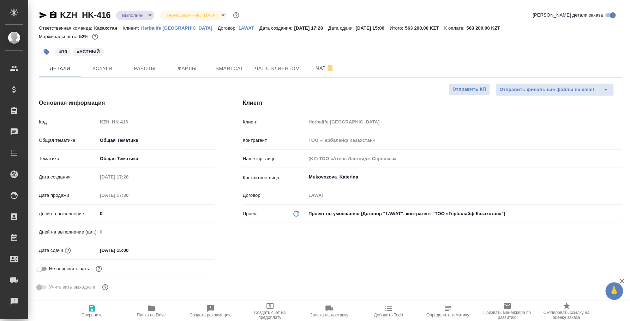
type textarea "x"
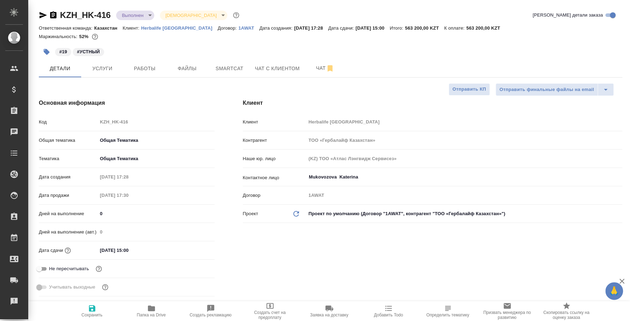
type textarea "x"
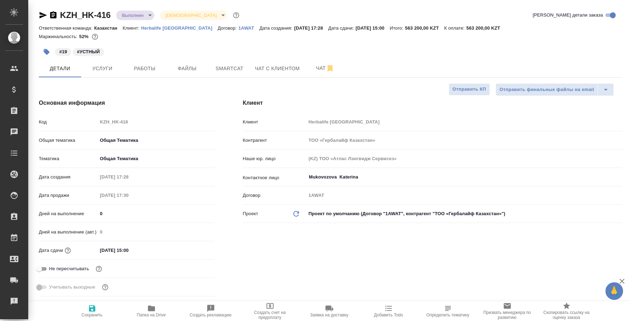
type textarea "x"
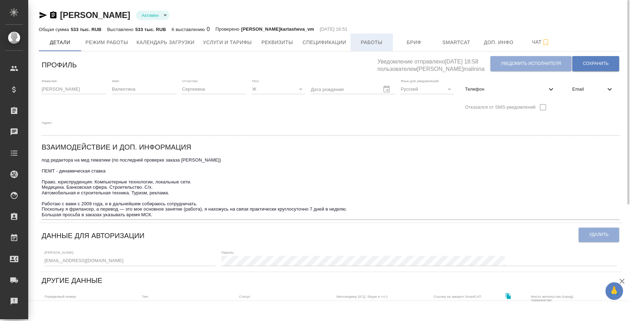
click at [386, 37] on button "Работы" at bounding box center [371, 43] width 42 height 18
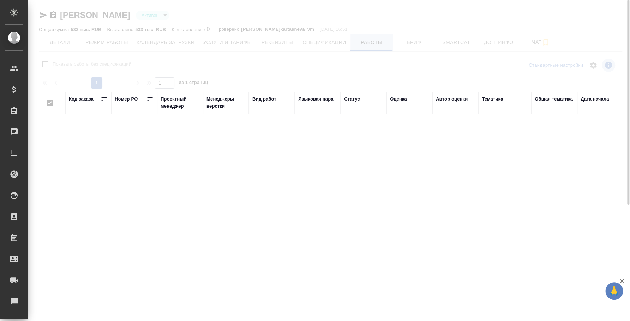
checkbox input "false"
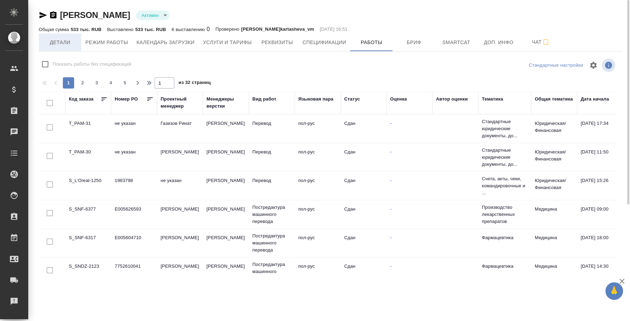
click at [67, 40] on span "Детали" at bounding box center [60, 42] width 34 height 9
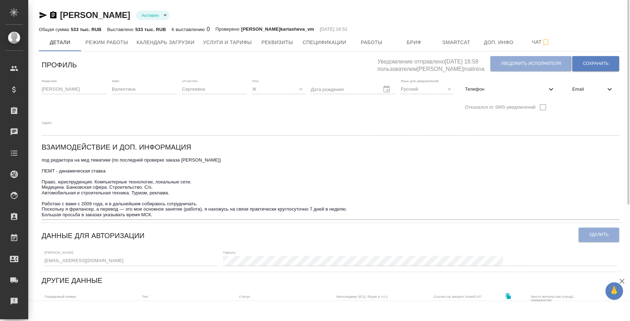
click at [465, 92] on span "Телефон" at bounding box center [506, 89] width 82 height 7
select select "UA"
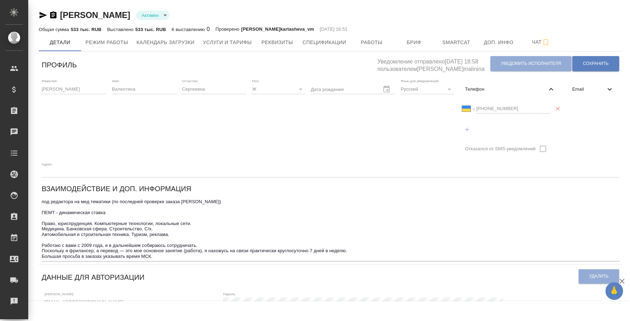
click at [449, 109] on div "Фамилия: [PERSON_NAME] Имя: [PERSON_NAME] Отчество: [PERSON_NAME]: Ж [DEMOGRAPH…" at bounding box center [330, 128] width 583 height 104
click at [52, 13] on icon "button" at bounding box center [53, 14] width 6 height 7
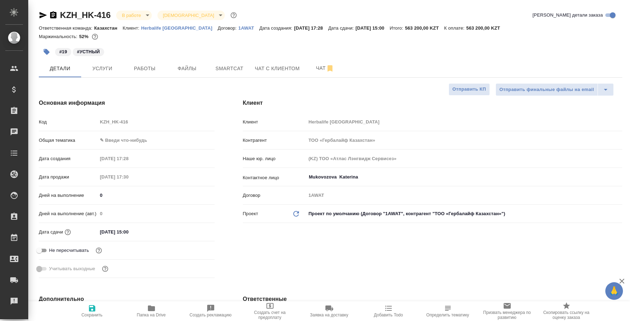
select select "RU"
